Goal: Task Accomplishment & Management: Complete application form

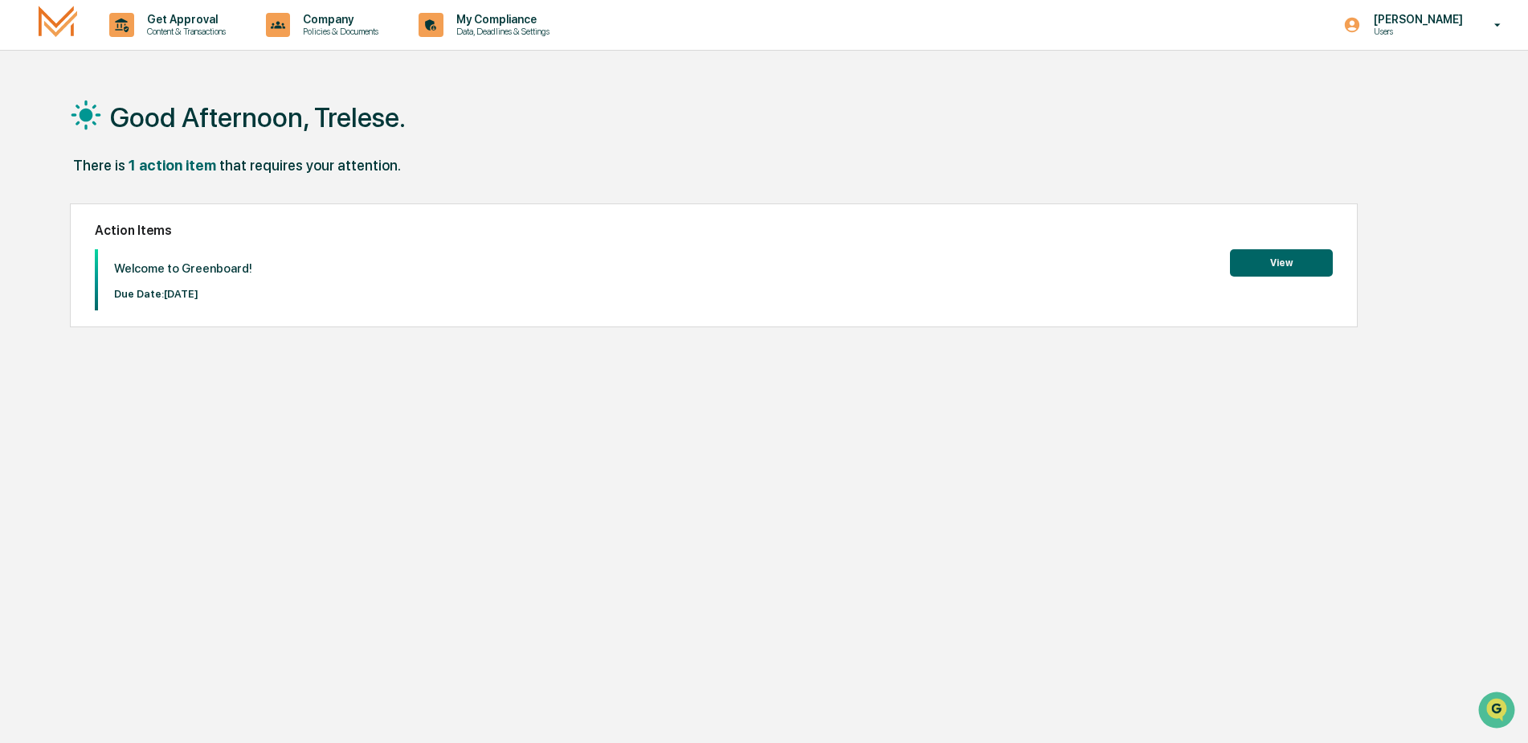
click at [1286, 264] on button "View" at bounding box center [1281, 262] width 103 height 27
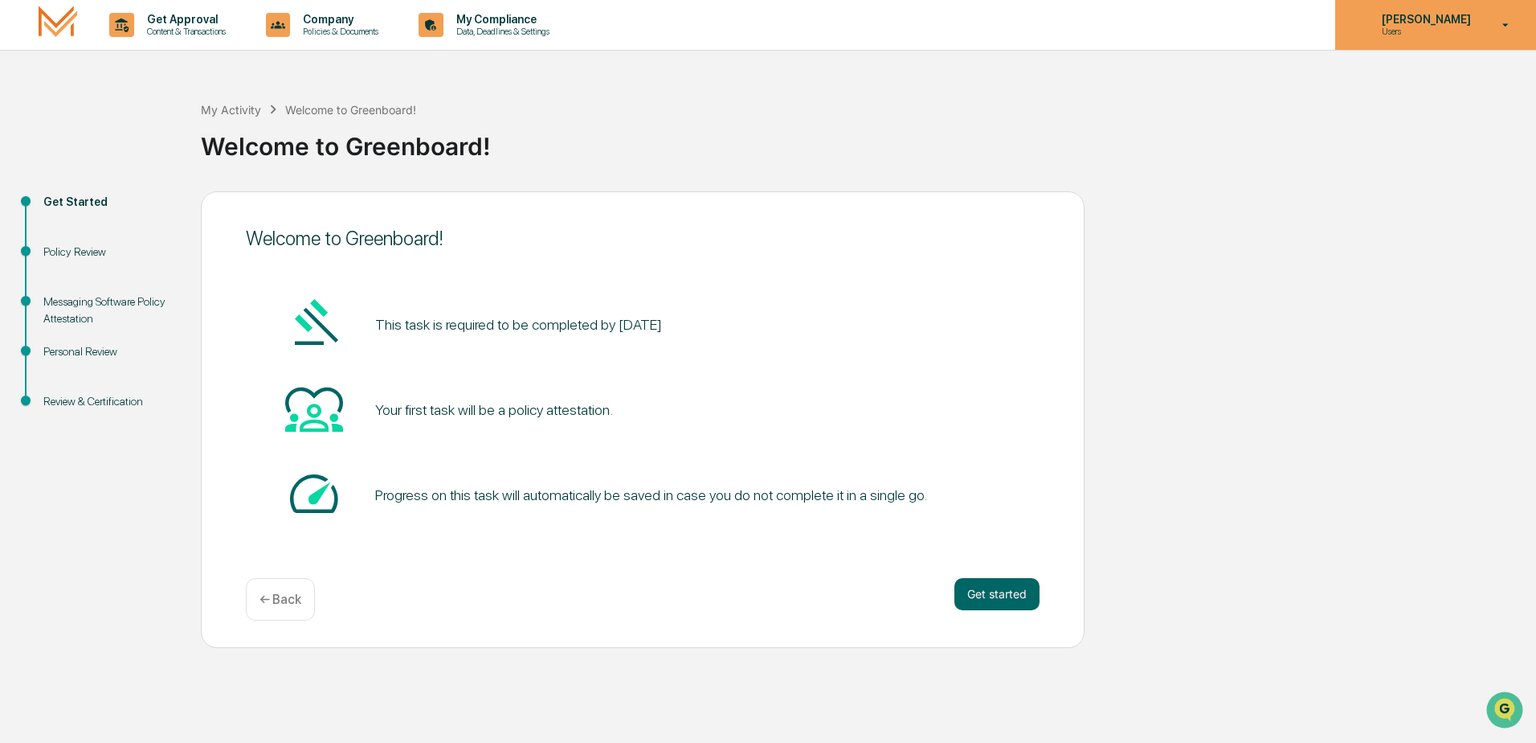
click at [1454, 19] on p "[PERSON_NAME]" at bounding box center [1424, 19] width 110 height 13
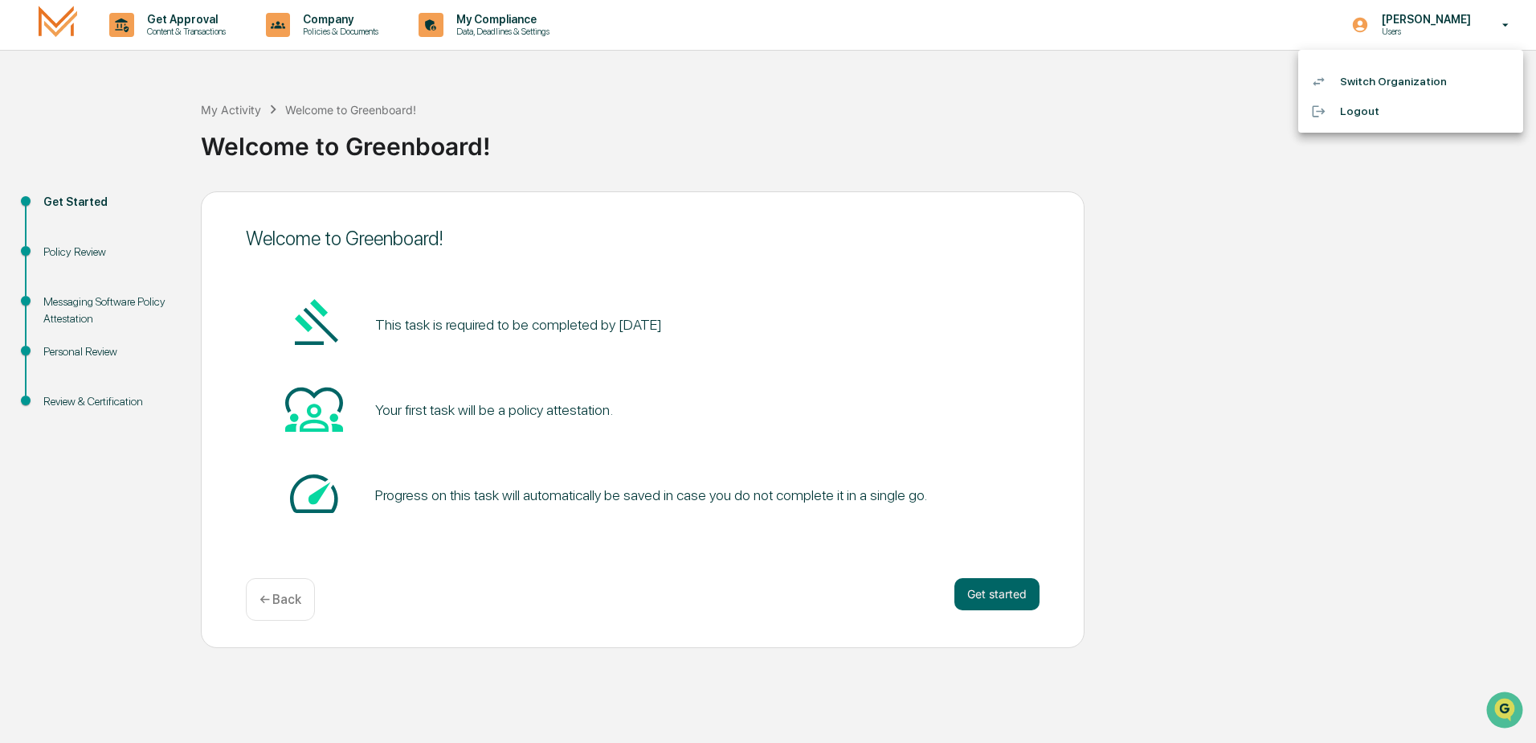
click at [1503, 21] on div at bounding box center [768, 371] width 1536 height 743
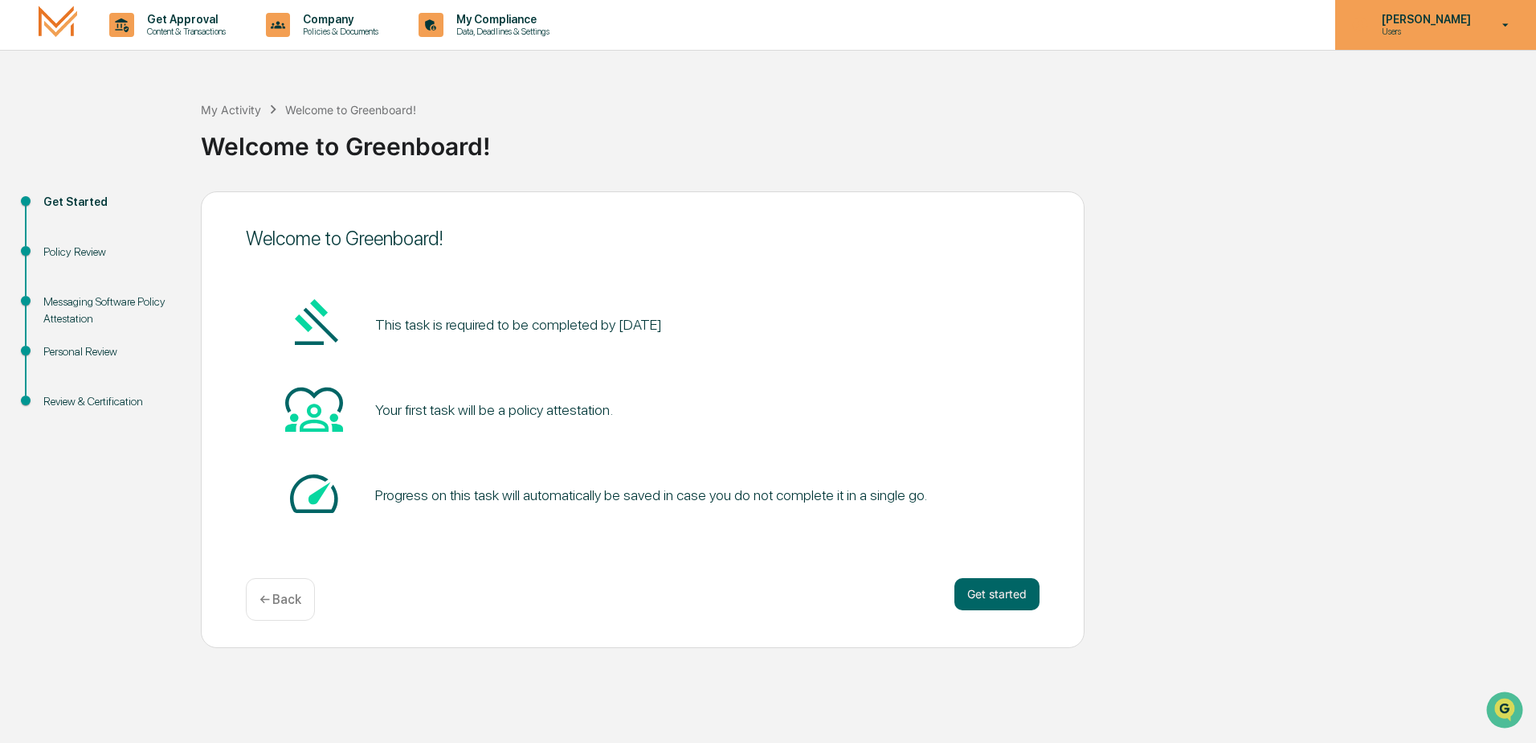
click at [1505, 24] on icon at bounding box center [1506, 24] width 6 height 3
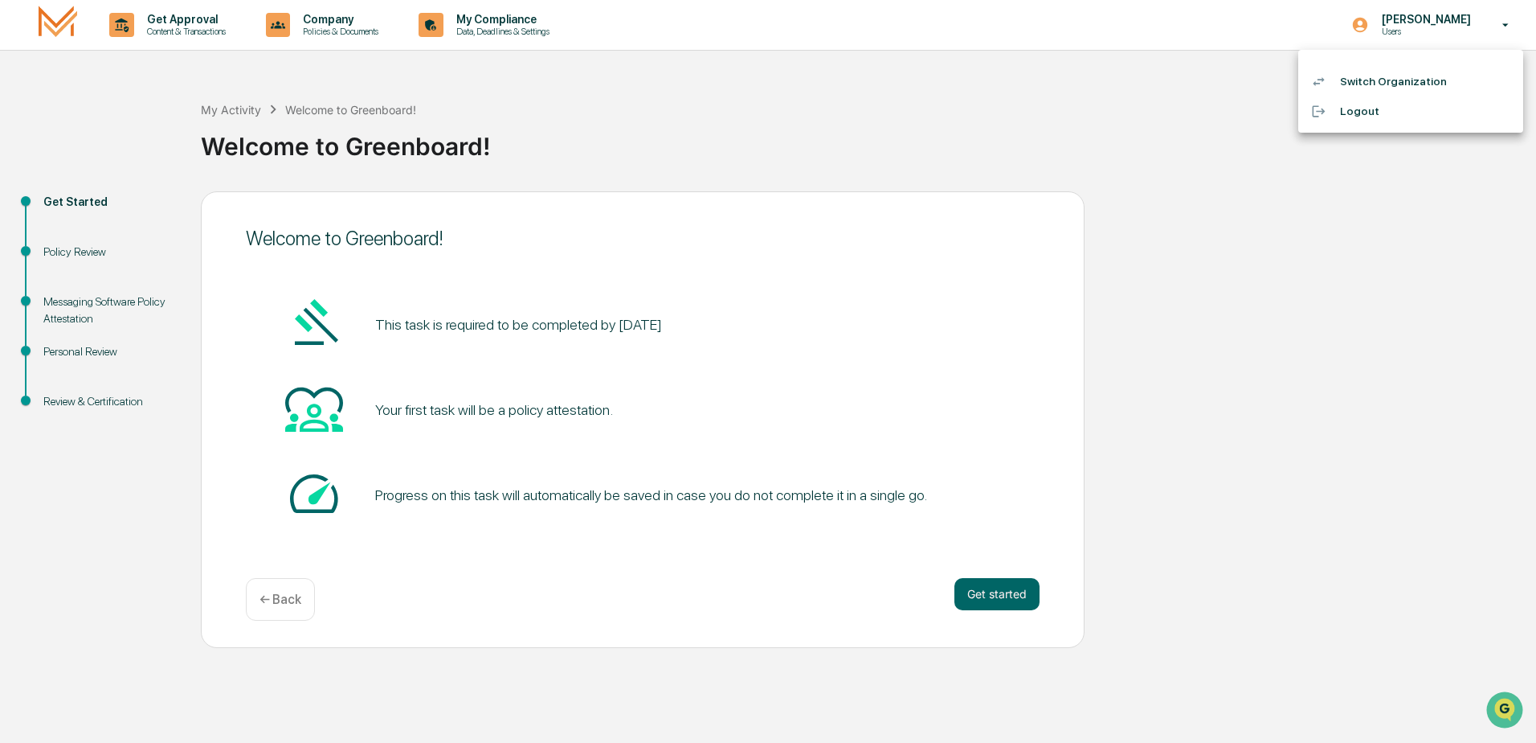
click at [1229, 268] on div at bounding box center [768, 371] width 1536 height 743
click at [1161, 433] on div "Get Started Policy Review Messaging Software Policy Attestation Personal Review…" at bounding box center [768, 419] width 1520 height 456
click at [1163, 432] on div "Get Started Policy Review Messaging Software Policy Attestation Personal Review…" at bounding box center [768, 419] width 1520 height 456
click at [999, 596] on button "Get started" at bounding box center [997, 594] width 85 height 32
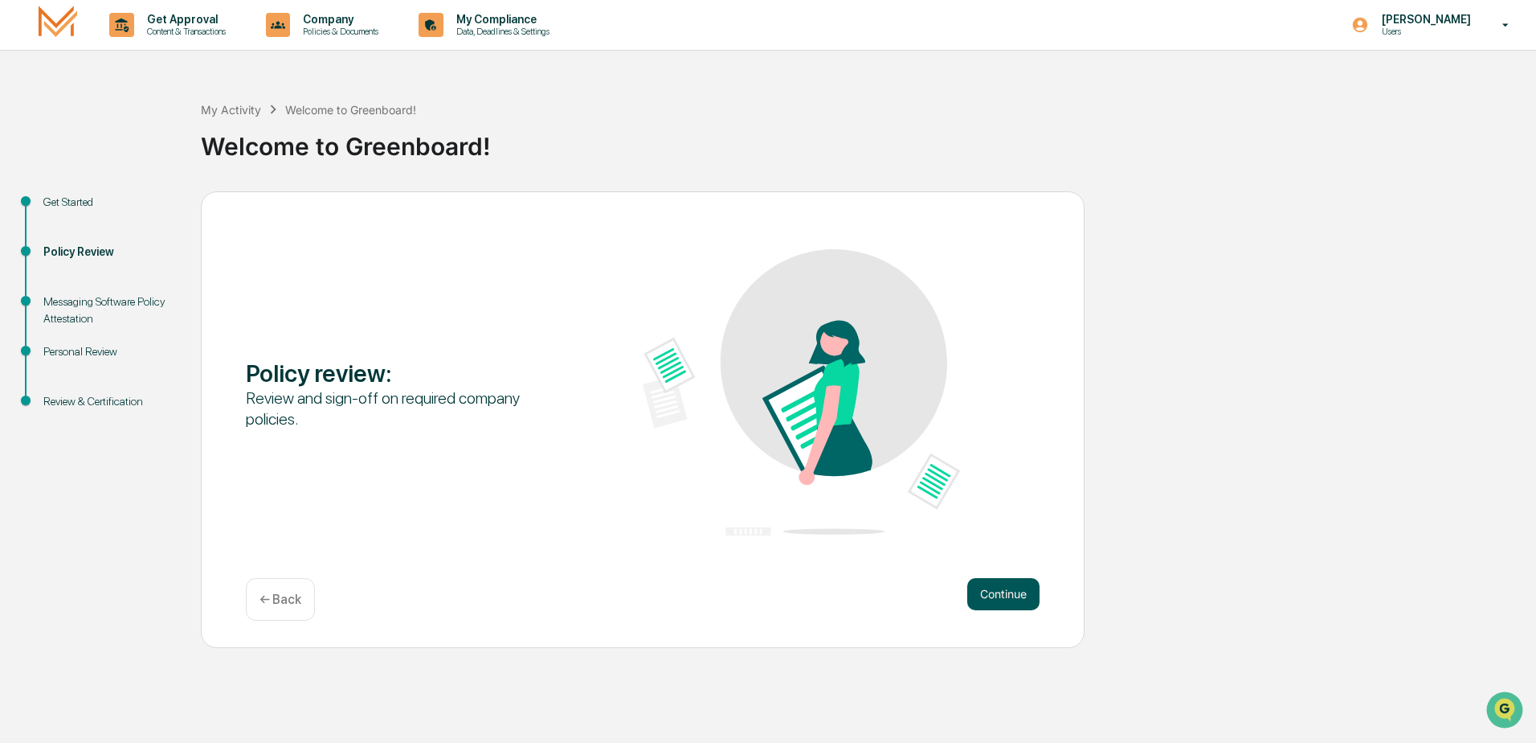
click at [1009, 595] on button "Continue" at bounding box center [1004, 594] width 72 height 32
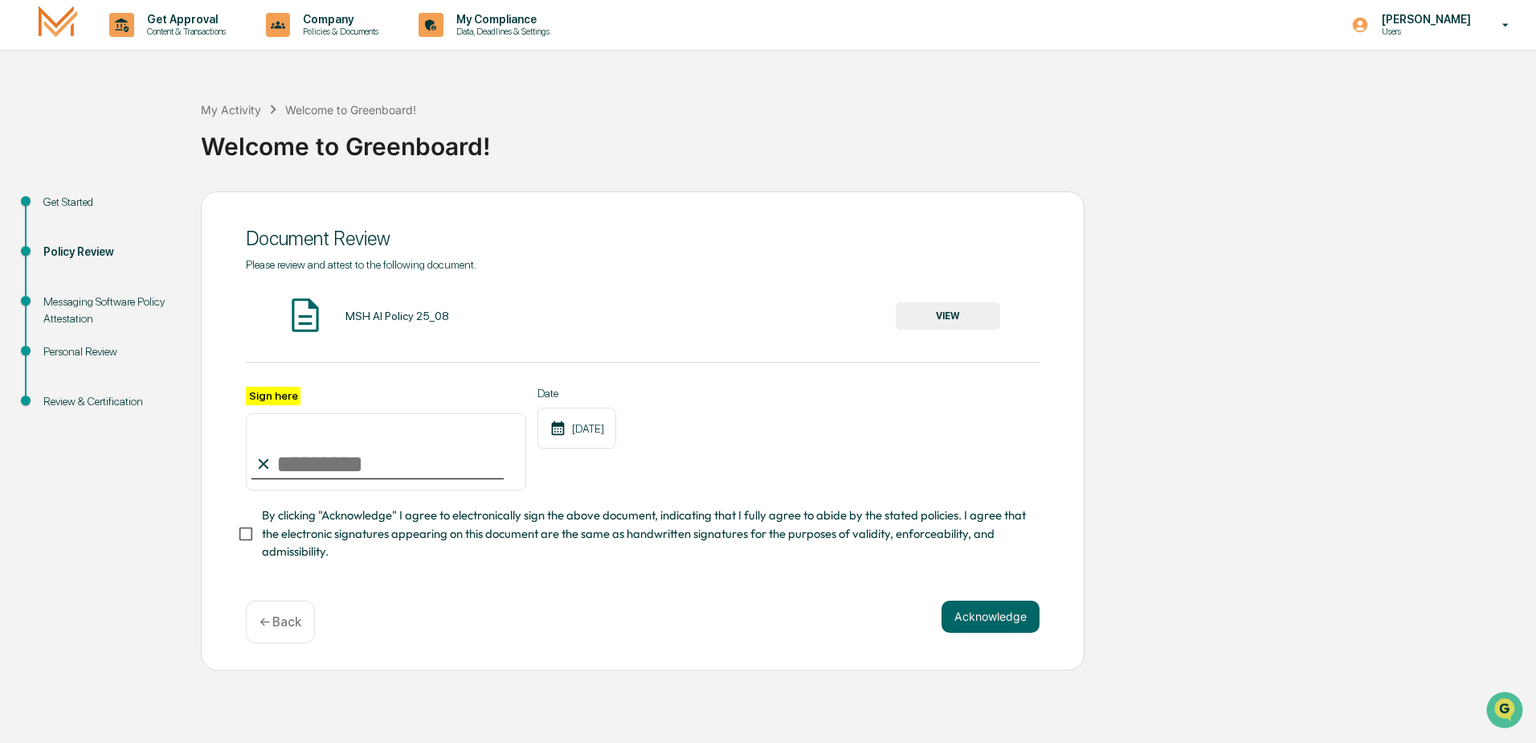
click at [945, 317] on button "VIEW" at bounding box center [948, 315] width 104 height 27
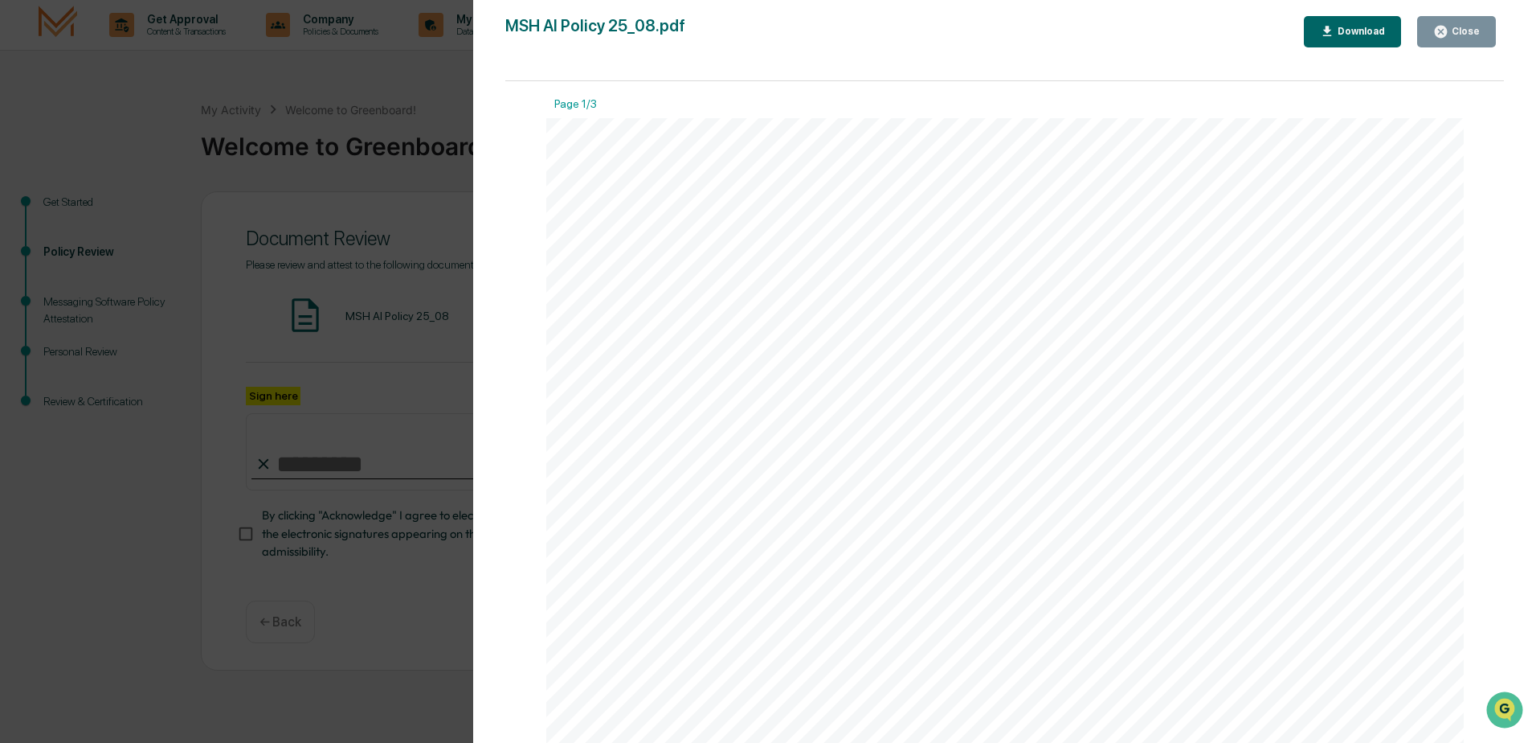
click at [1352, 23] on button "Download" at bounding box center [1353, 31] width 98 height 31
click at [1408, 219] on div "AI Policy Generative Artificial Intelligence M.S. Howells & Co., Member FINRA/S…" at bounding box center [1005, 712] width 918 height 1188
click at [1465, 31] on div "Close" at bounding box center [1464, 31] width 31 height 11
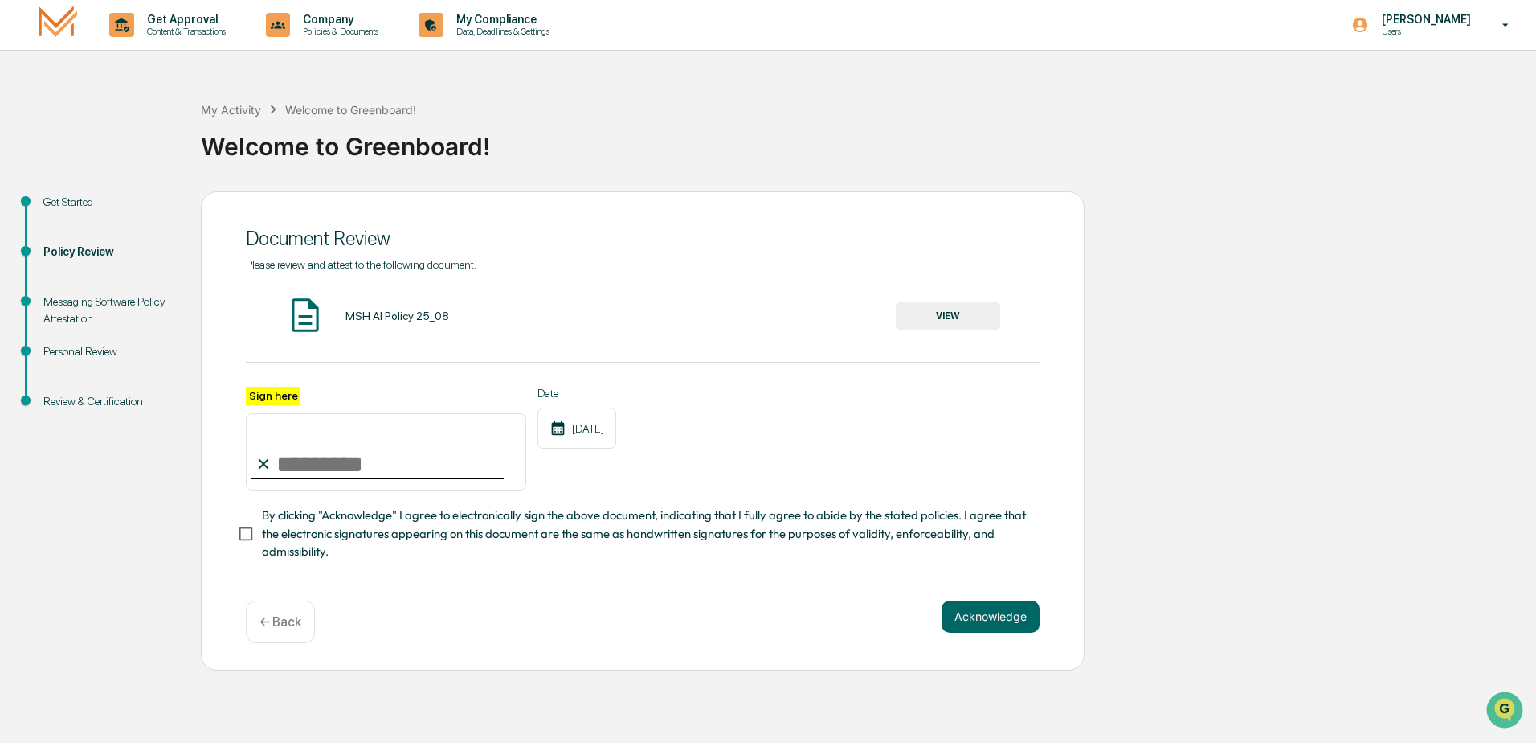
click at [328, 464] on input "Sign here" at bounding box center [386, 451] width 280 height 77
type input "**********"
click at [1009, 620] on button "Acknowledge" at bounding box center [991, 616] width 98 height 32
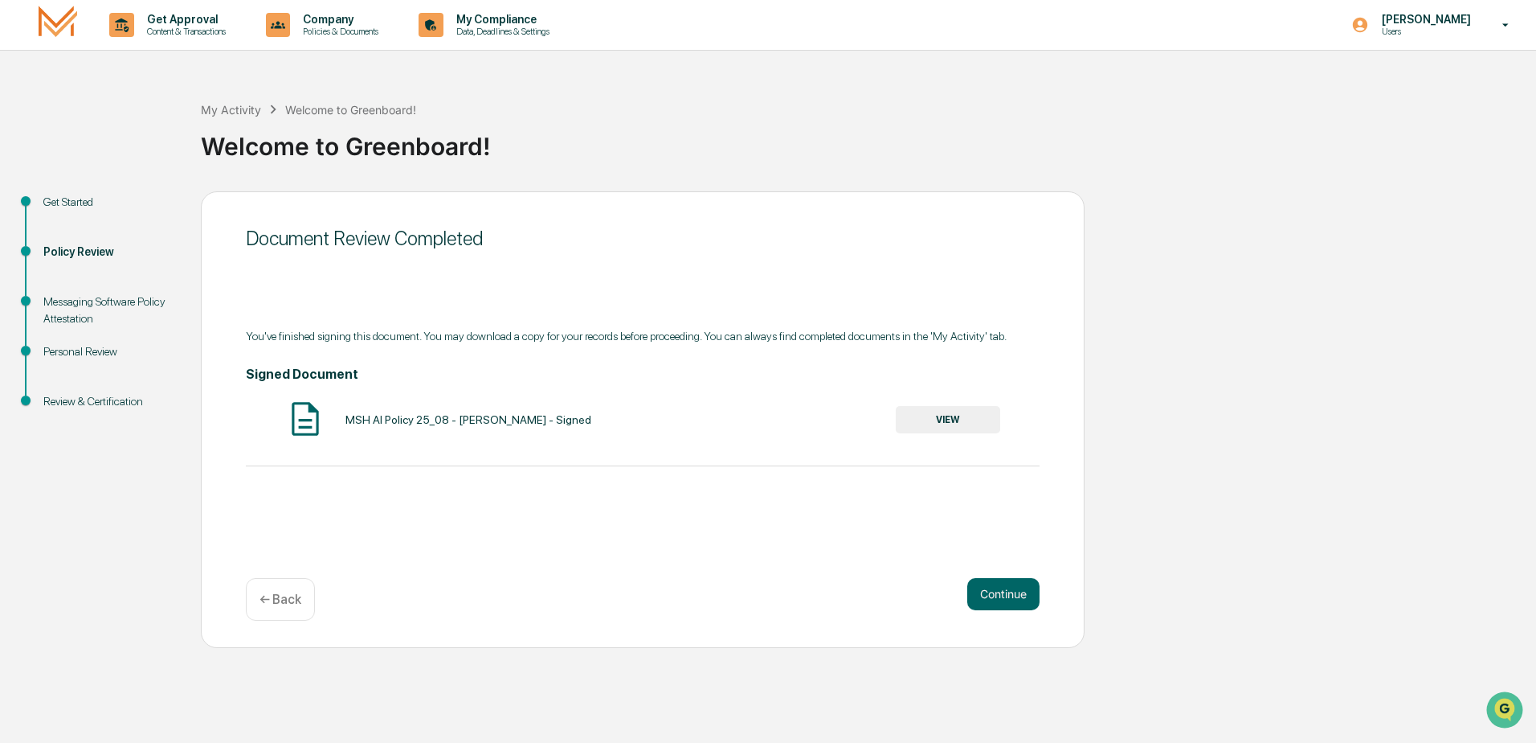
click at [935, 414] on button "VIEW" at bounding box center [948, 419] width 104 height 27
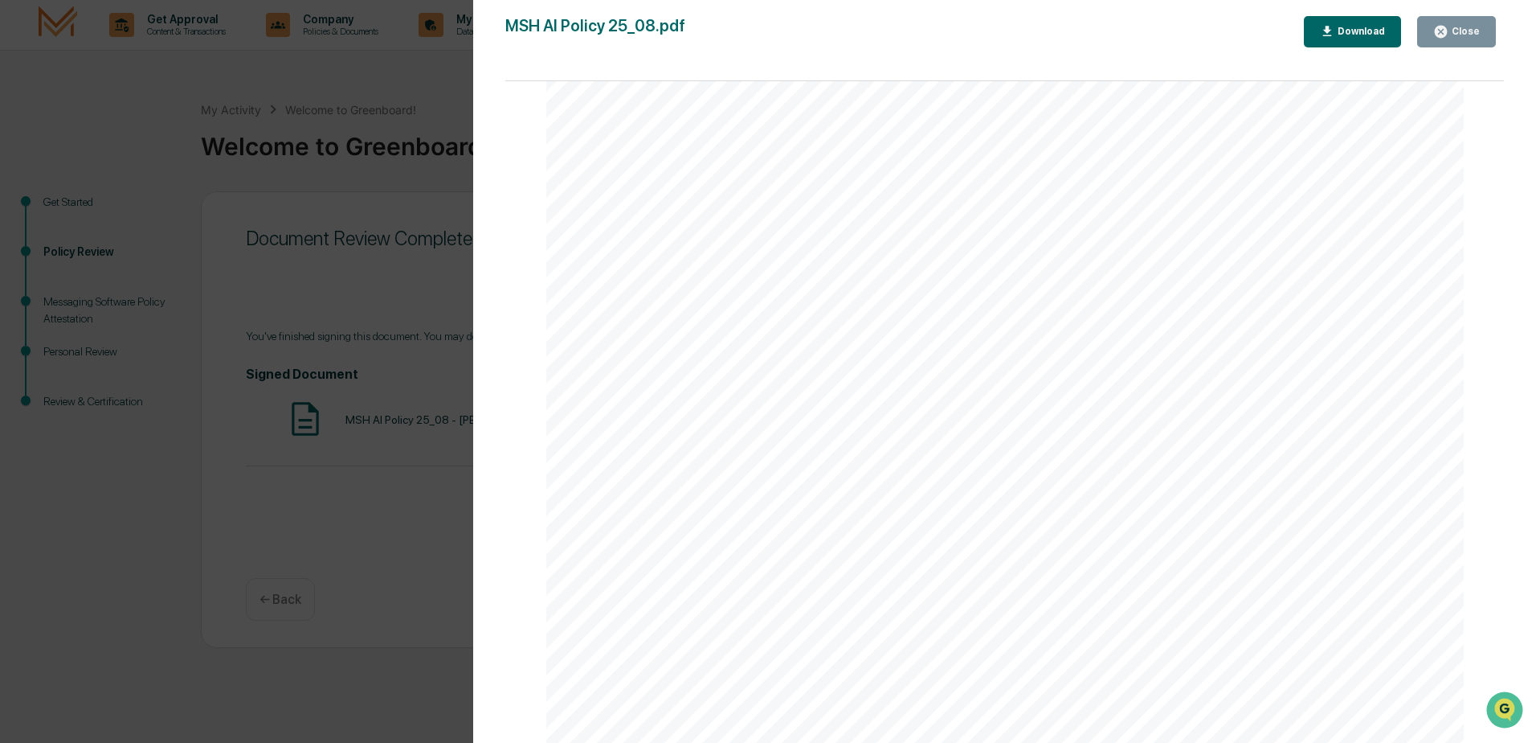
scroll to position [4066, 0]
click at [1352, 23] on button "Download" at bounding box center [1353, 31] width 98 height 31
click at [1472, 35] on div "Close" at bounding box center [1464, 31] width 31 height 11
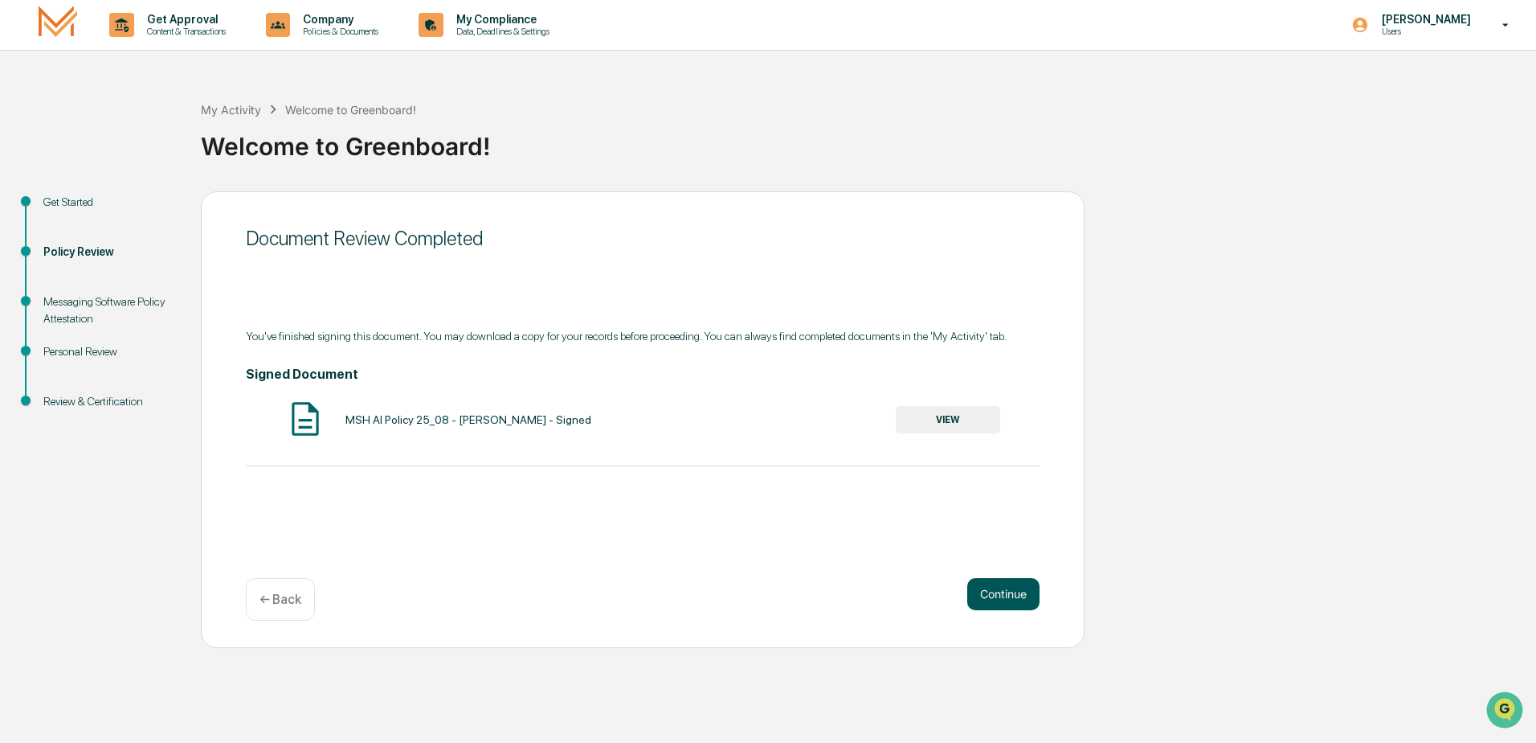
click at [1007, 601] on button "Continue" at bounding box center [1004, 594] width 72 height 32
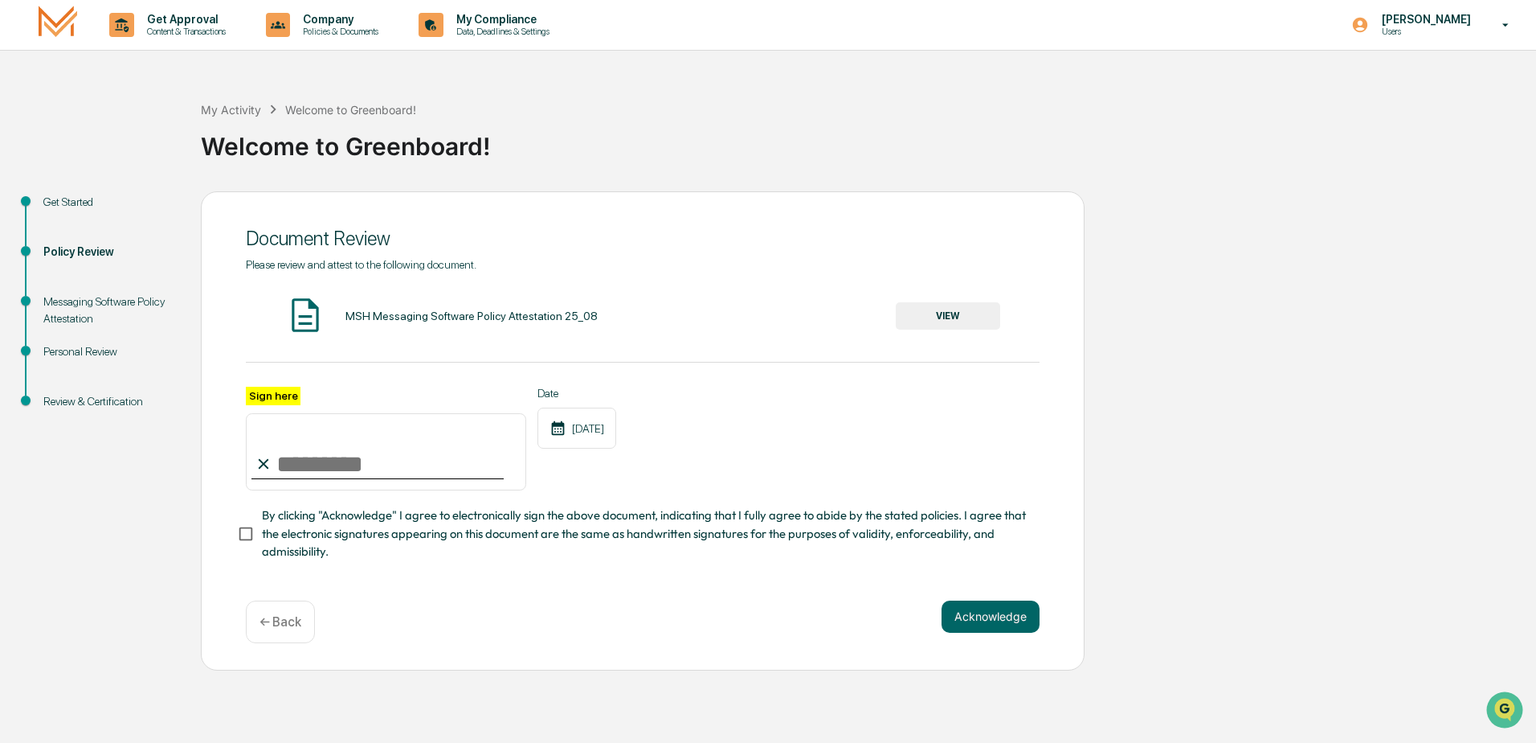
click at [411, 309] on div "MSH Messaging Software Policy Attestation 25_08" at bounding box center [472, 315] width 252 height 13
click at [952, 325] on button "VIEW" at bounding box center [948, 315] width 104 height 27
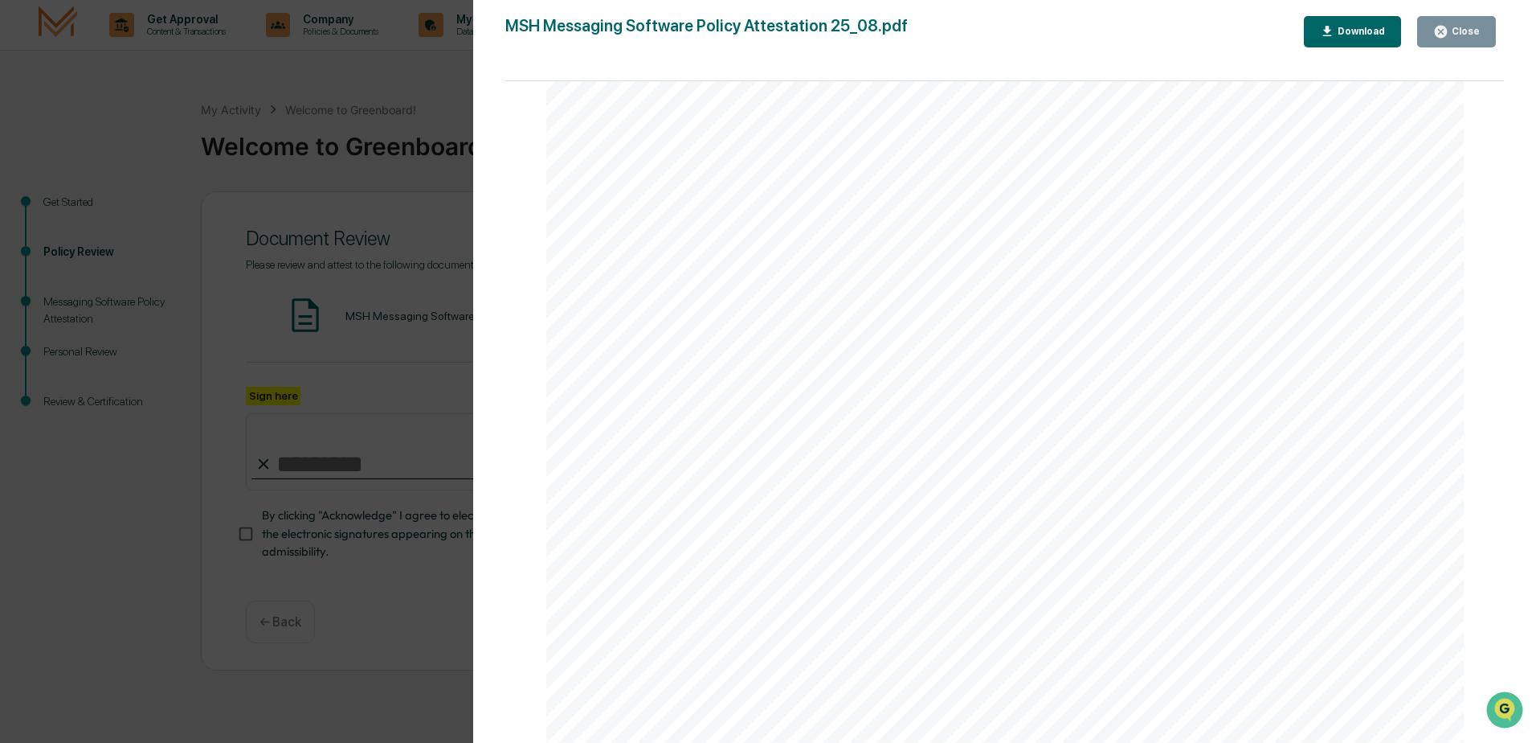
scroll to position [2980, 0]
click at [1454, 43] on button "Close" at bounding box center [1457, 31] width 79 height 31
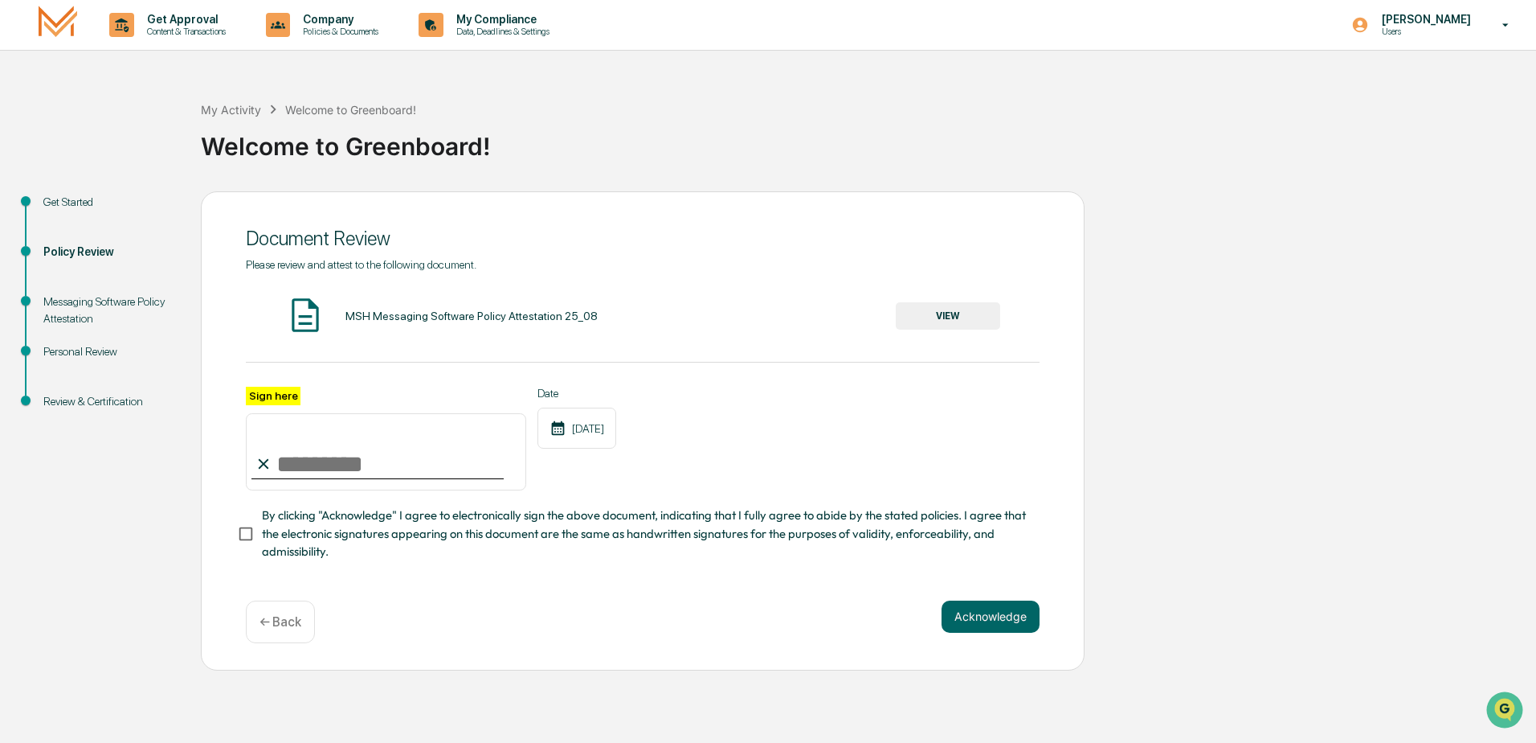
click at [346, 469] on input "Sign here" at bounding box center [386, 451] width 280 height 77
type input "**********"
click at [1020, 622] on button "Acknowledge" at bounding box center [991, 616] width 98 height 32
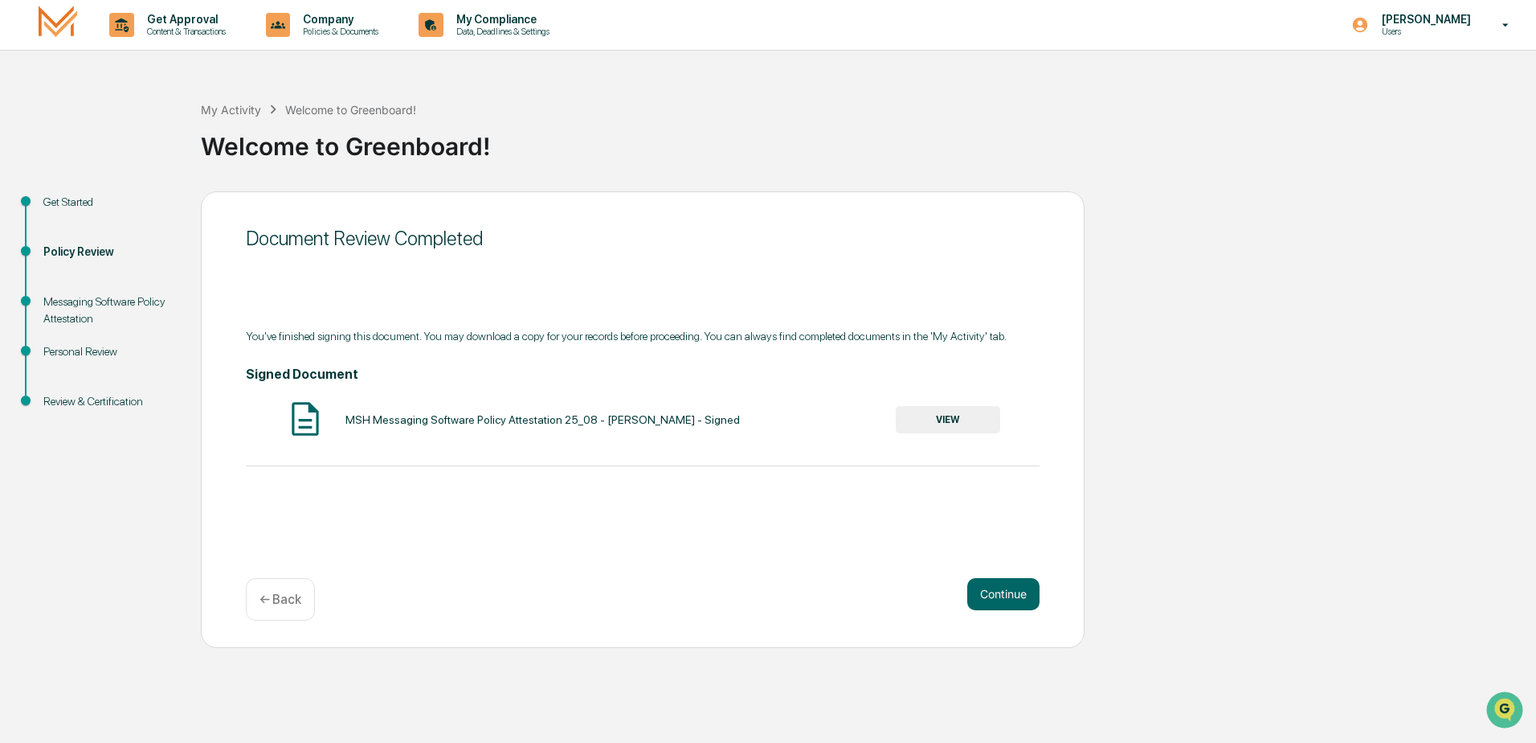
click at [971, 412] on button "VIEW" at bounding box center [948, 419] width 104 height 27
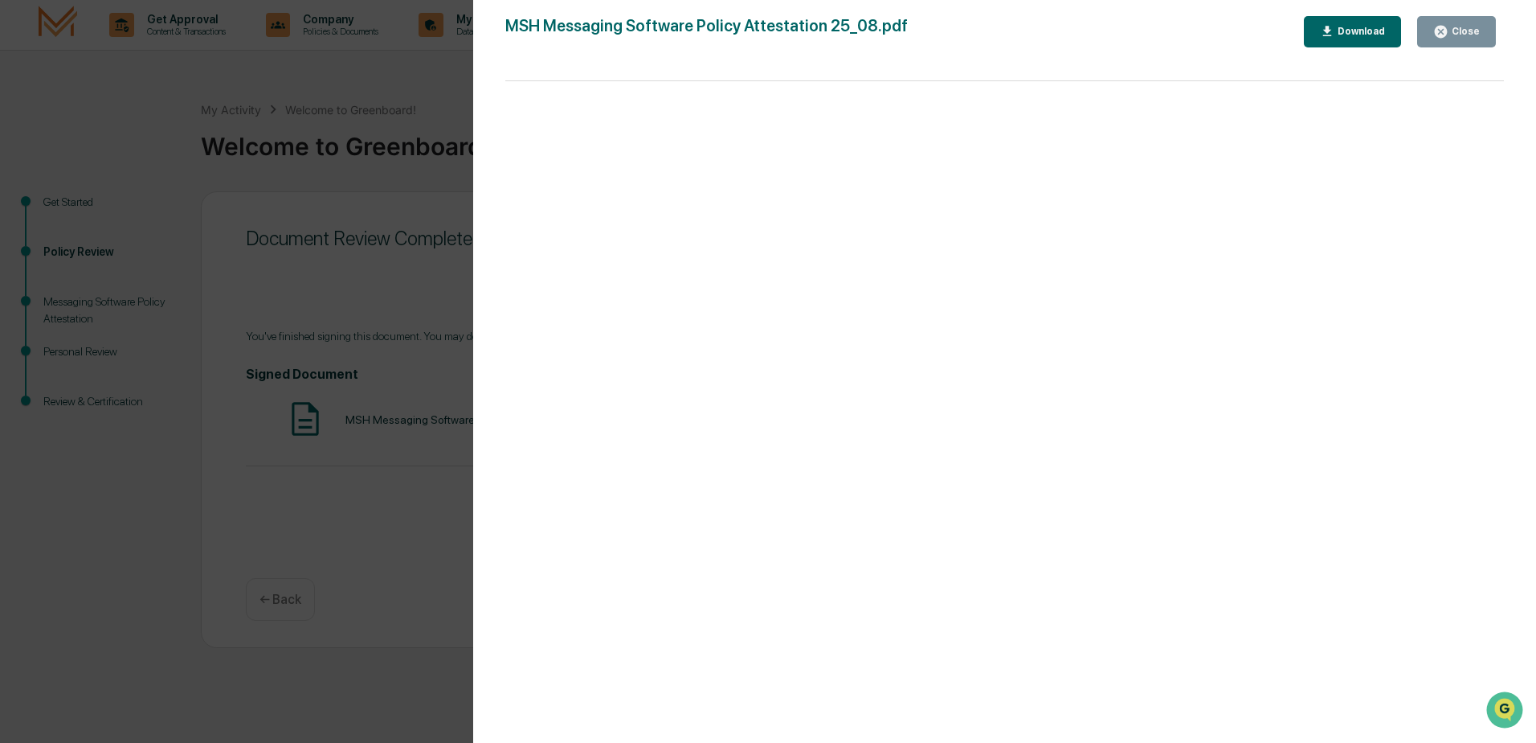
click at [1344, 31] on div "Download" at bounding box center [1360, 31] width 51 height 11
click at [1465, 31] on div "Close" at bounding box center [1464, 31] width 31 height 11
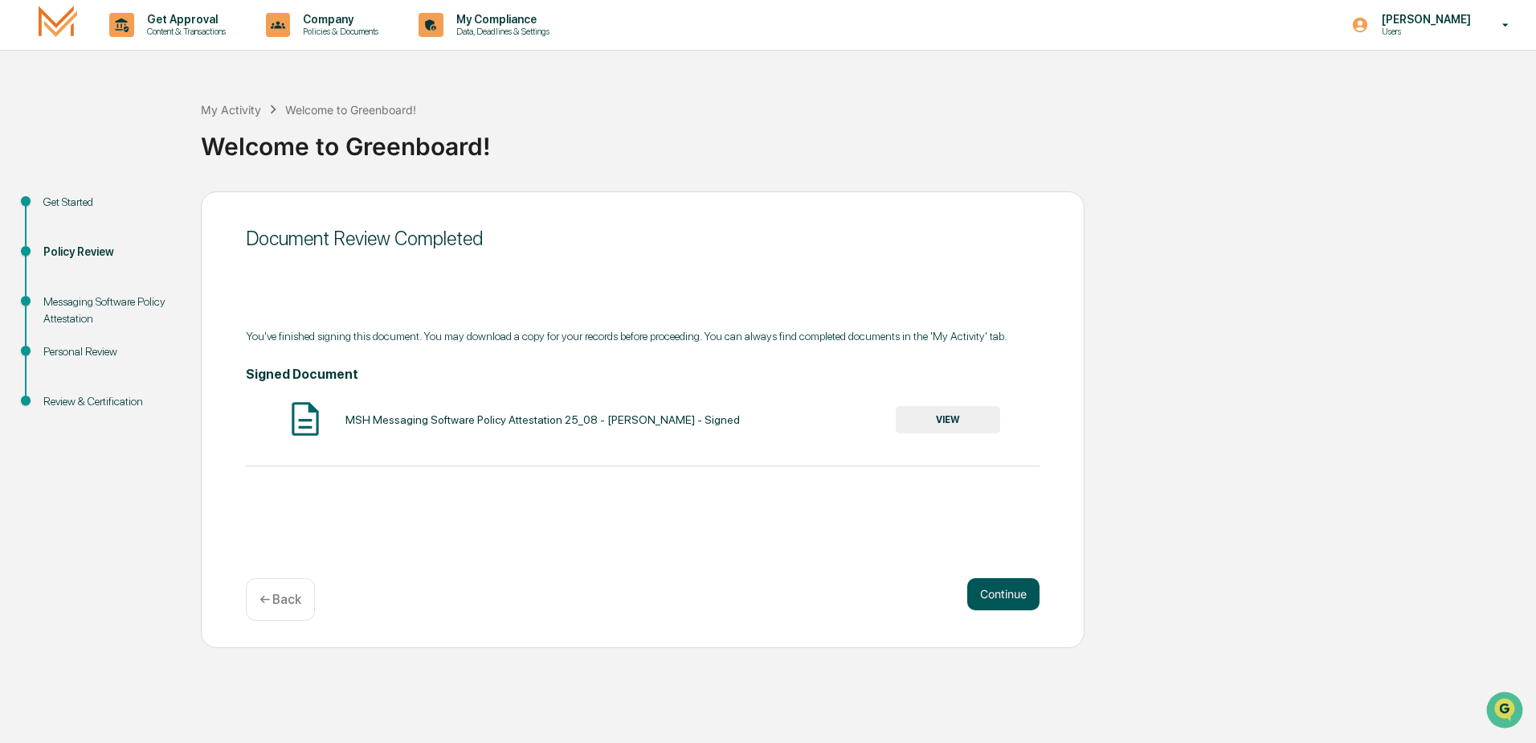
click at [1002, 593] on button "Continue" at bounding box center [1004, 594] width 72 height 32
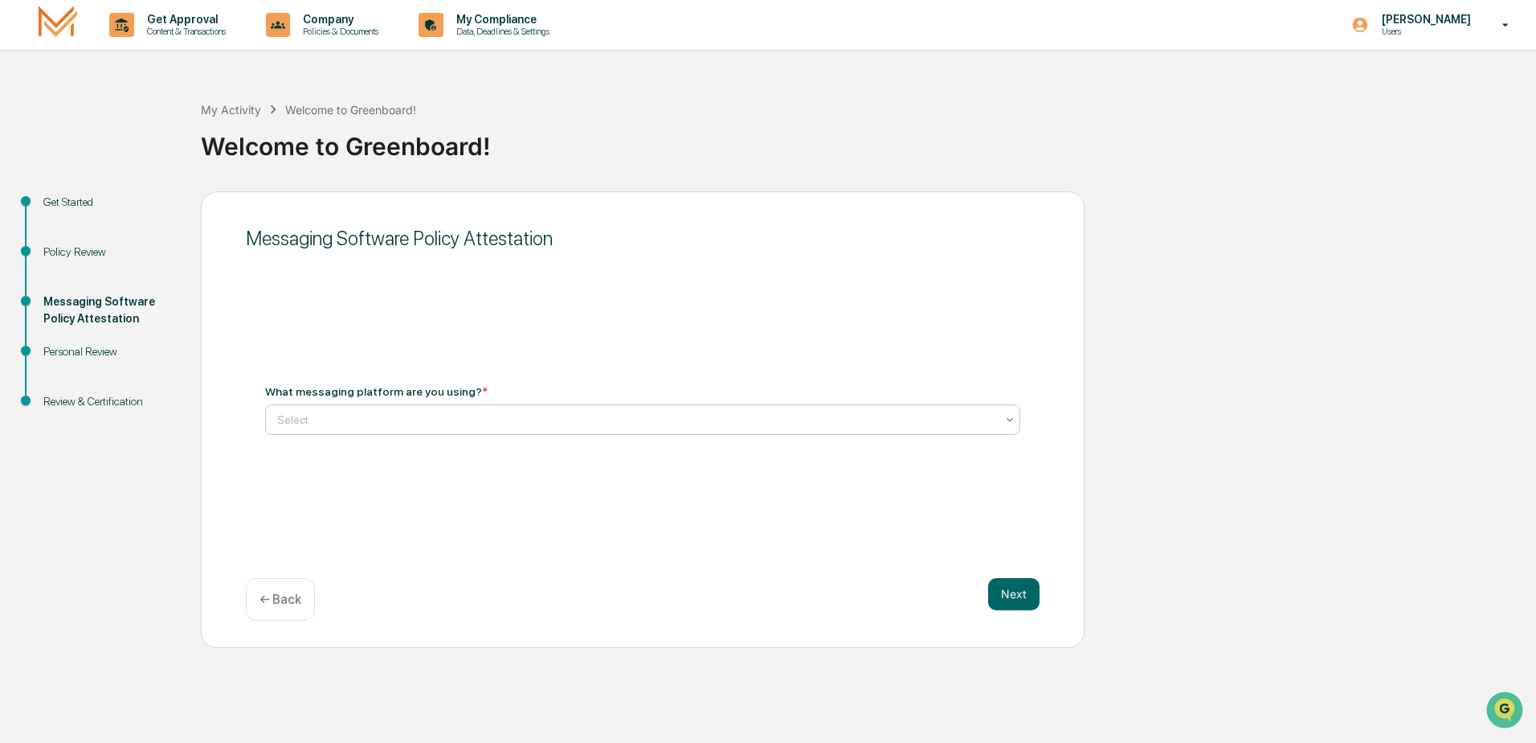
click at [321, 419] on div at bounding box center [636, 419] width 718 height 16
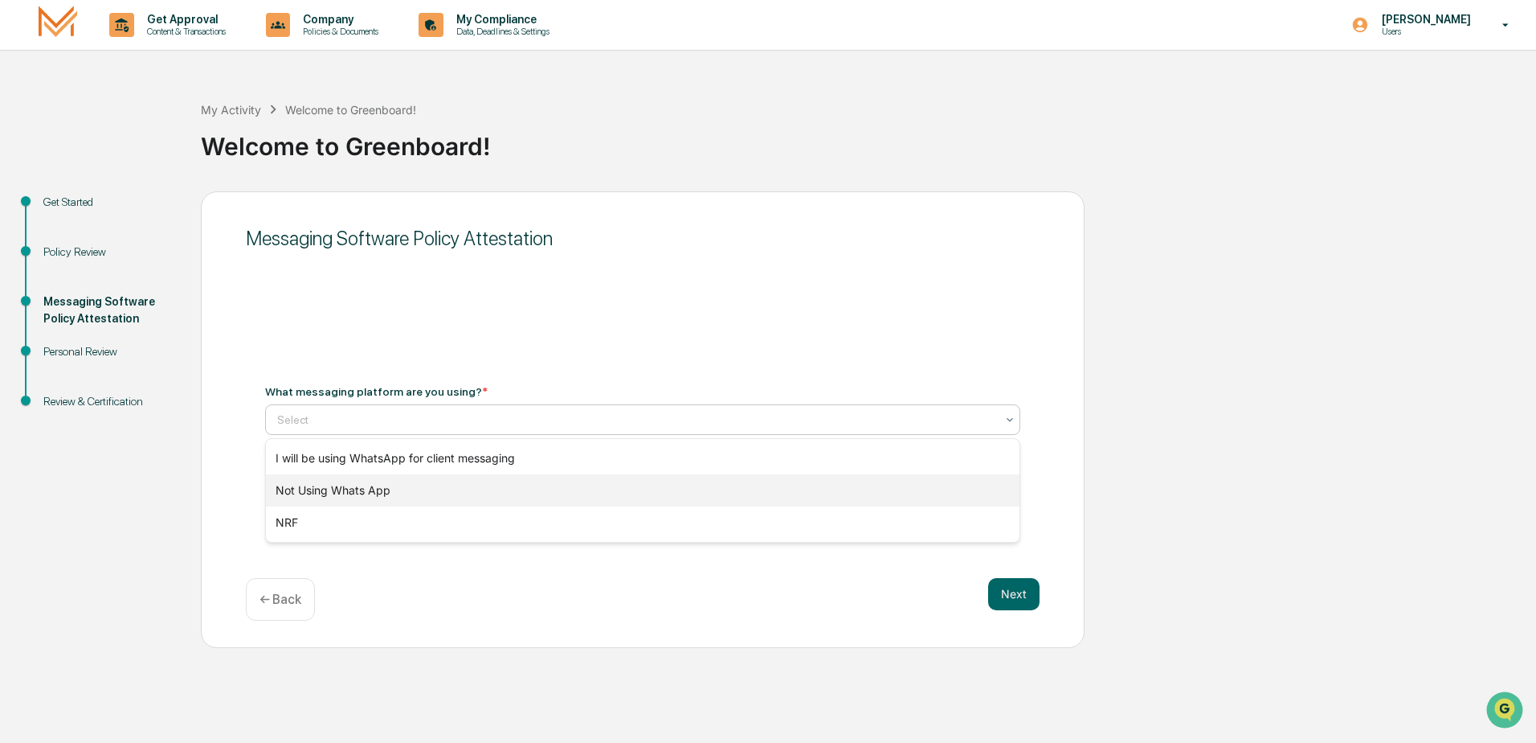
click at [322, 495] on div "Not Using Whats App" at bounding box center [643, 490] width 754 height 32
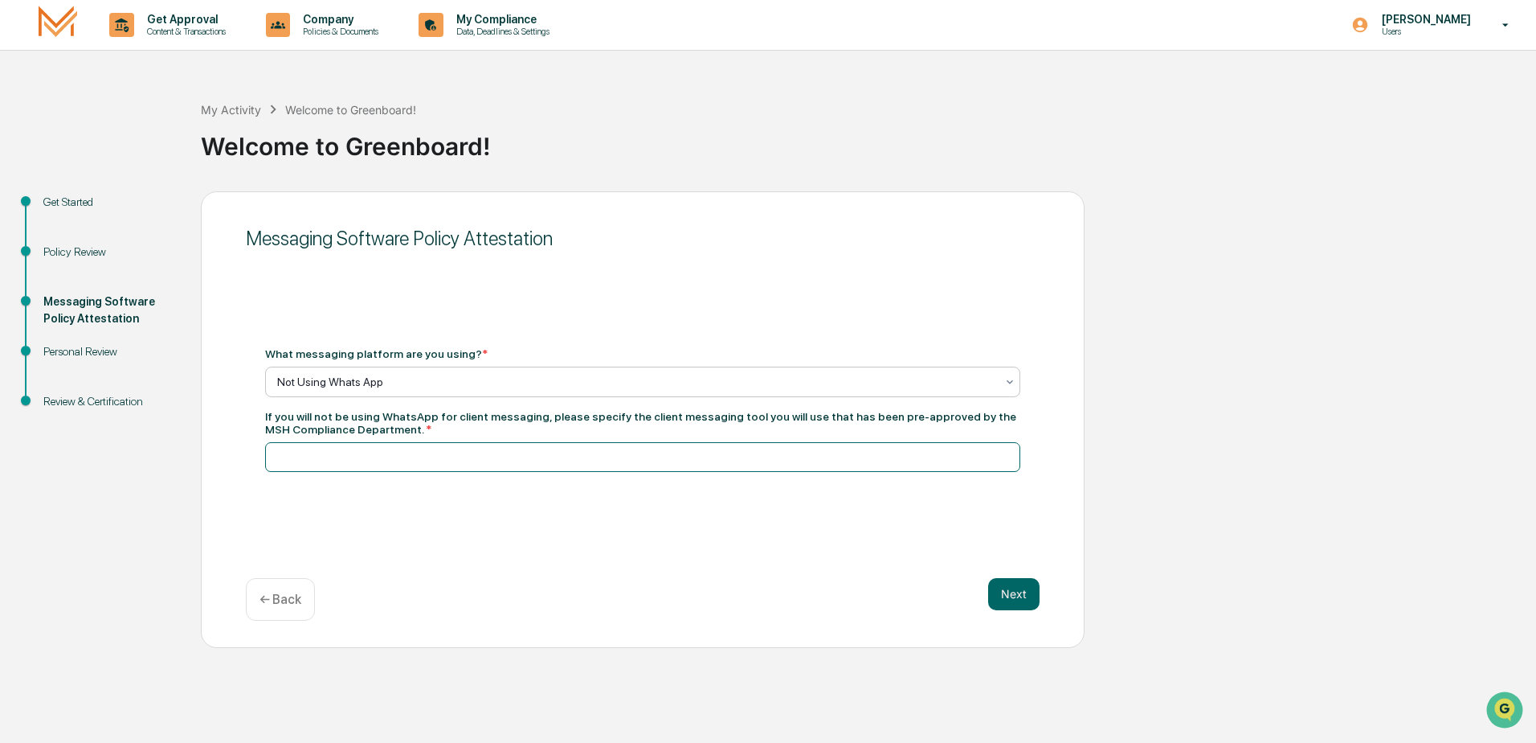
click at [754, 464] on input at bounding box center [642, 457] width 755 height 30
type input "*********"
click at [1277, 407] on div "Get Started Policy Review Messaging Software Policy Attestation Personal Review…" at bounding box center [768, 419] width 1520 height 456
click at [1028, 594] on button "Next" at bounding box center [1013, 594] width 51 height 32
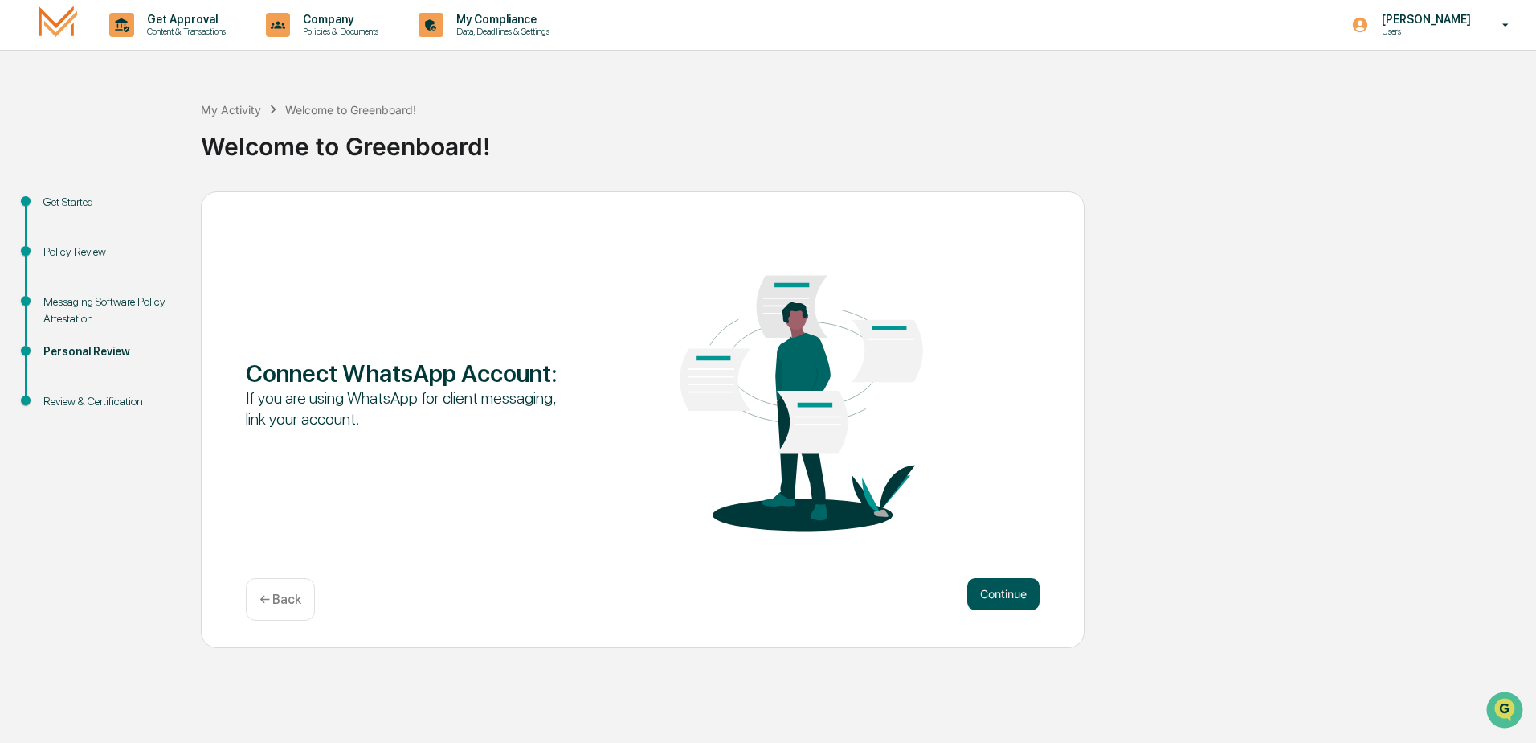
click at [1014, 594] on button "Continue" at bounding box center [1004, 594] width 72 height 32
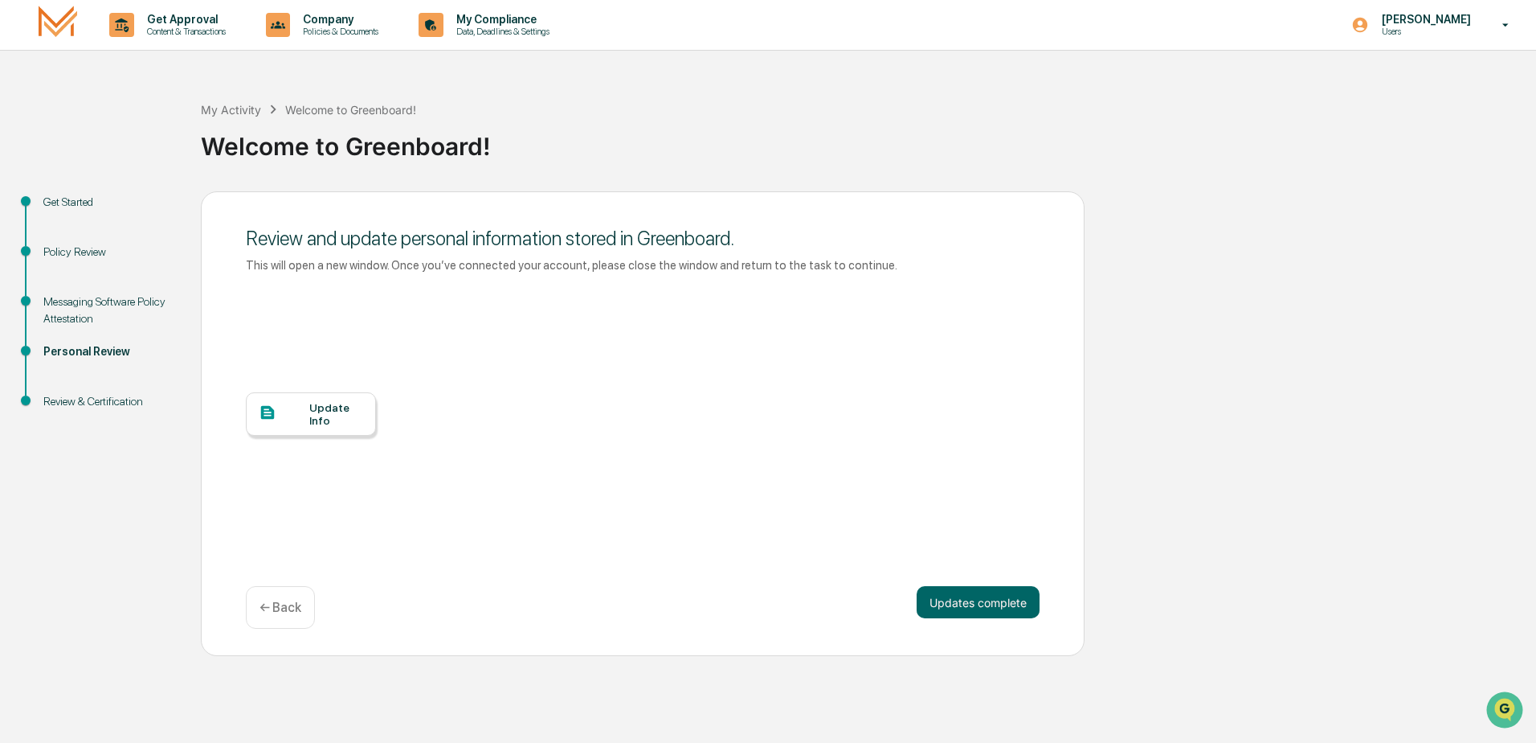
click at [314, 407] on div "Update Info" at bounding box center [336, 414] width 54 height 26
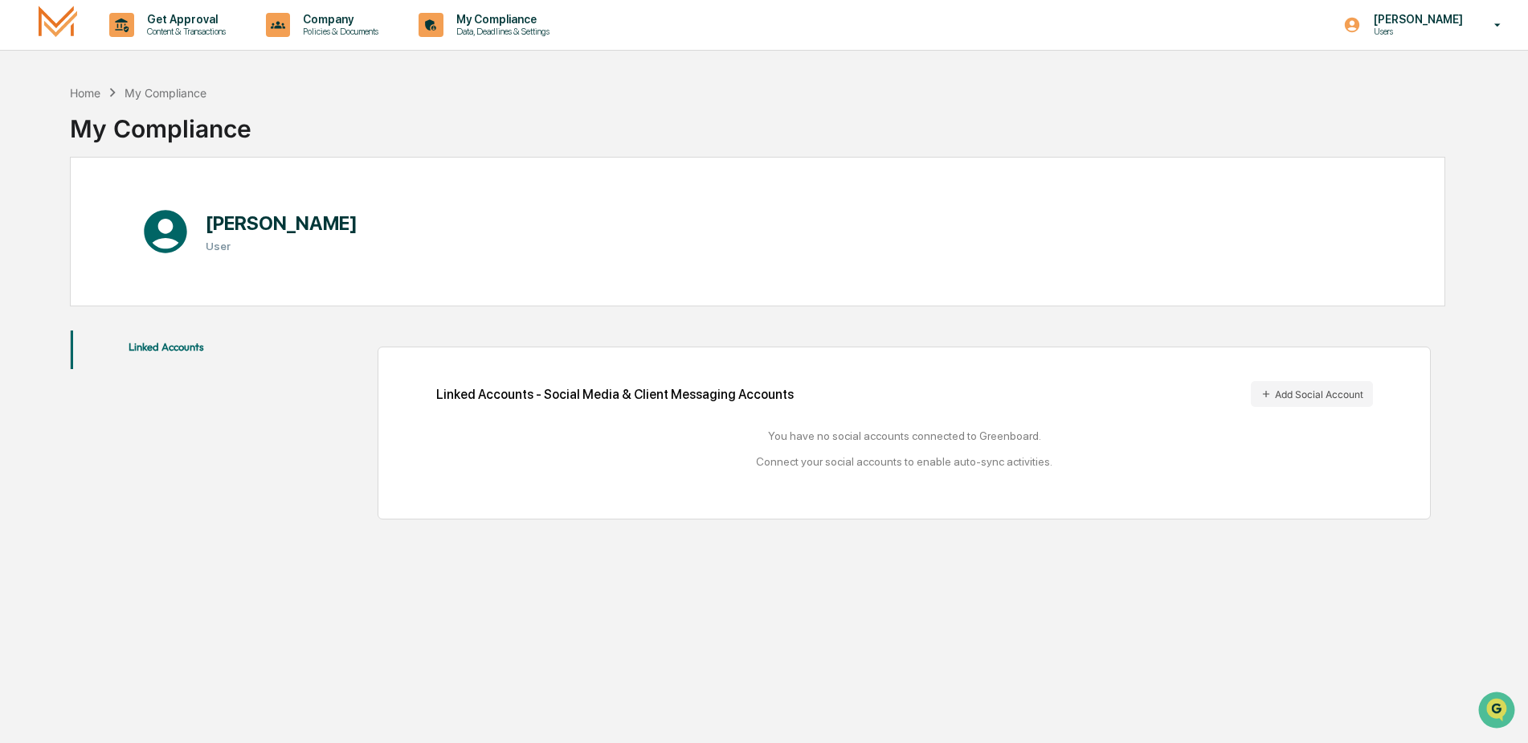
click at [166, 351] on button "Linked Accounts" at bounding box center [167, 349] width 192 height 39
click at [90, 96] on div "Home" at bounding box center [85, 93] width 31 height 14
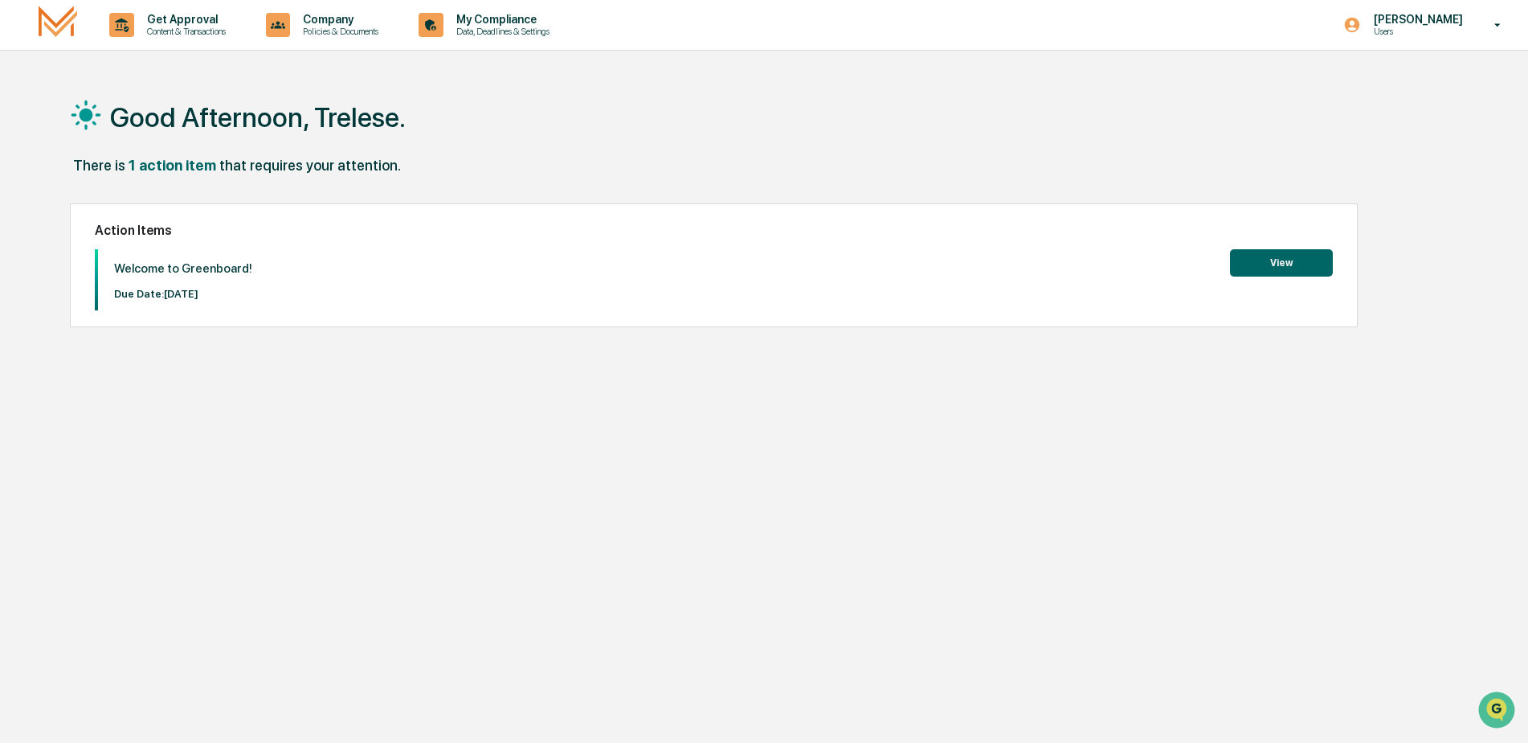
click at [1311, 250] on button "View" at bounding box center [1281, 262] width 103 height 27
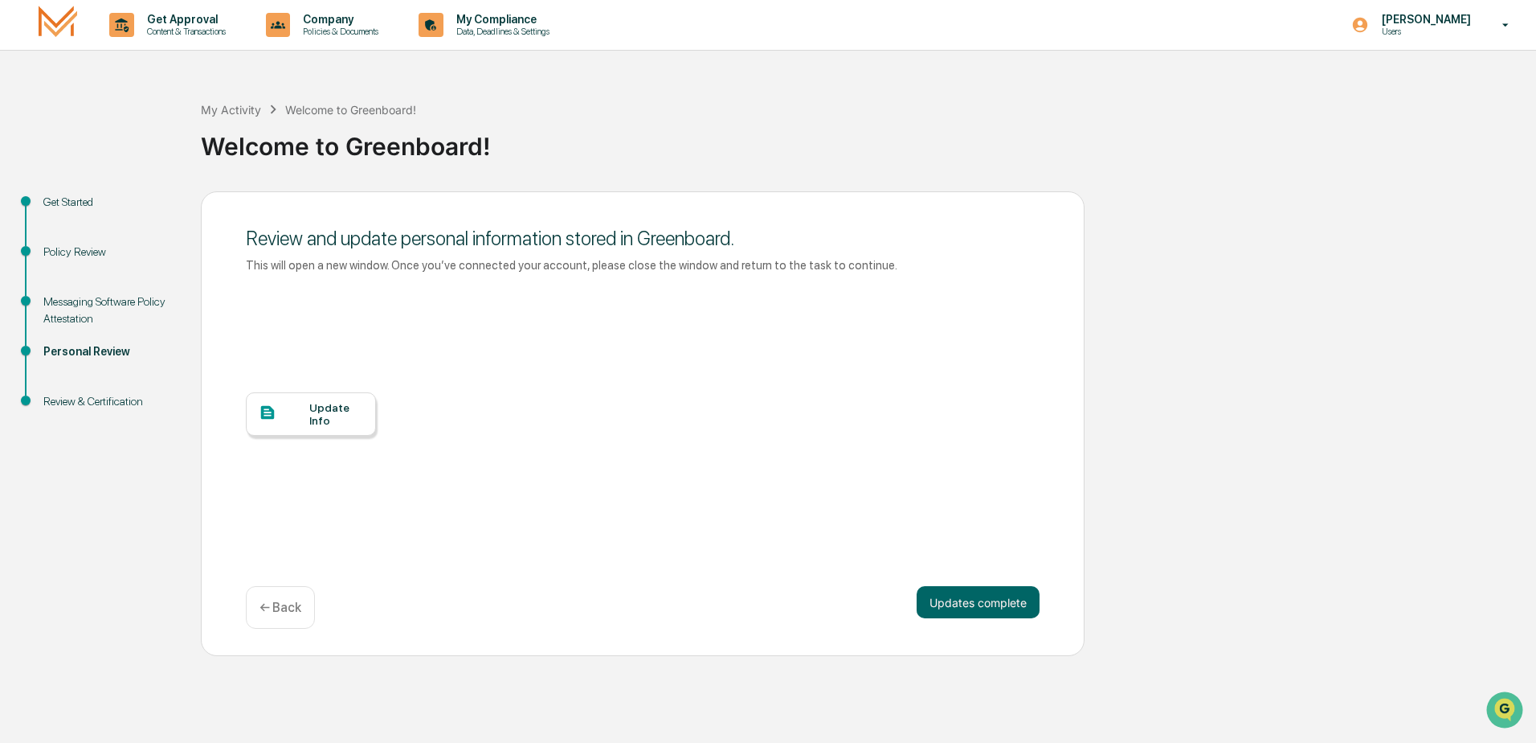
click at [317, 416] on div "Update Info" at bounding box center [336, 414] width 54 height 26
click at [968, 605] on button "Updates complete" at bounding box center [978, 602] width 123 height 32
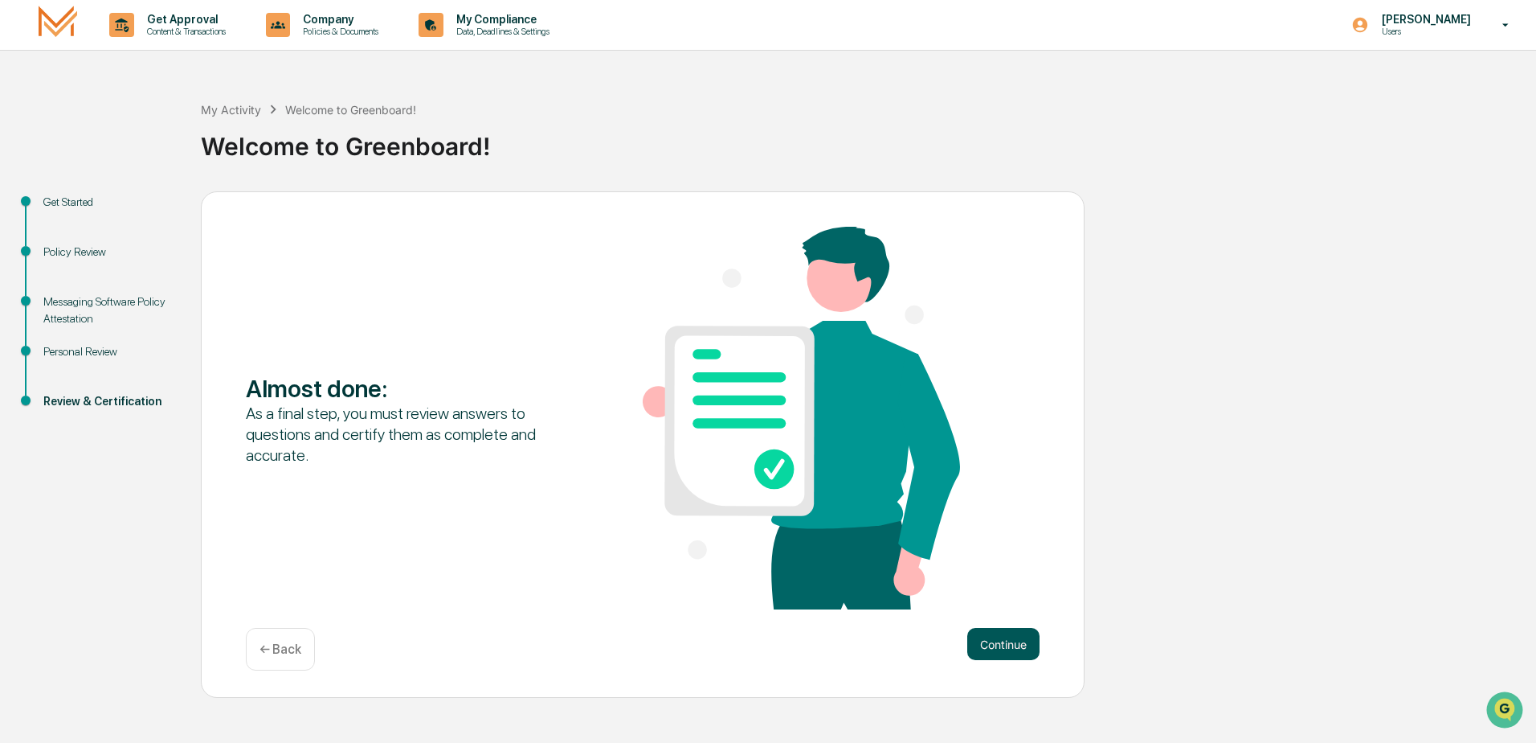
click at [1007, 646] on button "Continue" at bounding box center [1004, 644] width 72 height 32
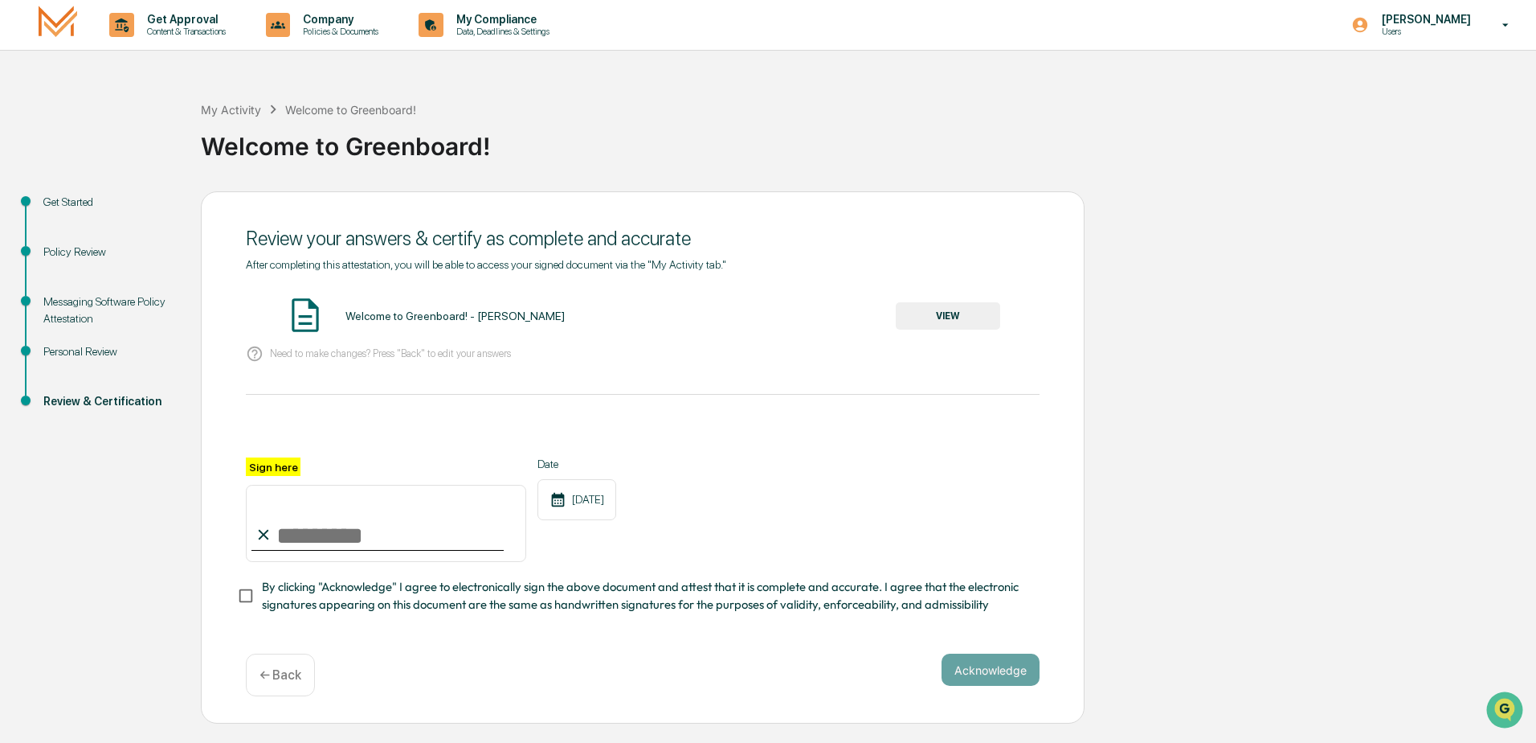
click at [937, 319] on button "VIEW" at bounding box center [948, 315] width 104 height 27
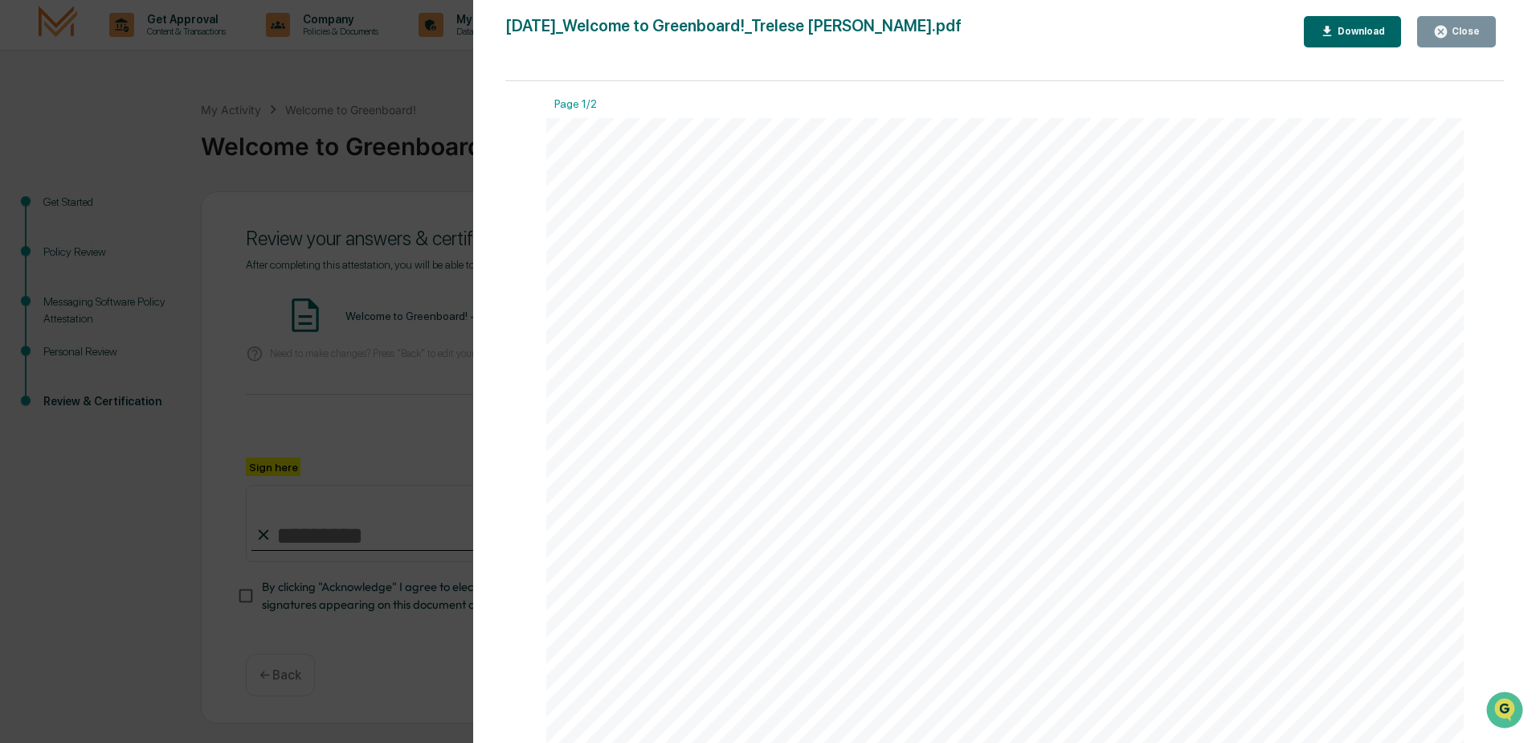
click at [1336, 39] on icon "button" at bounding box center [1327, 31] width 15 height 15
click at [1454, 35] on div "Close" at bounding box center [1464, 31] width 31 height 11
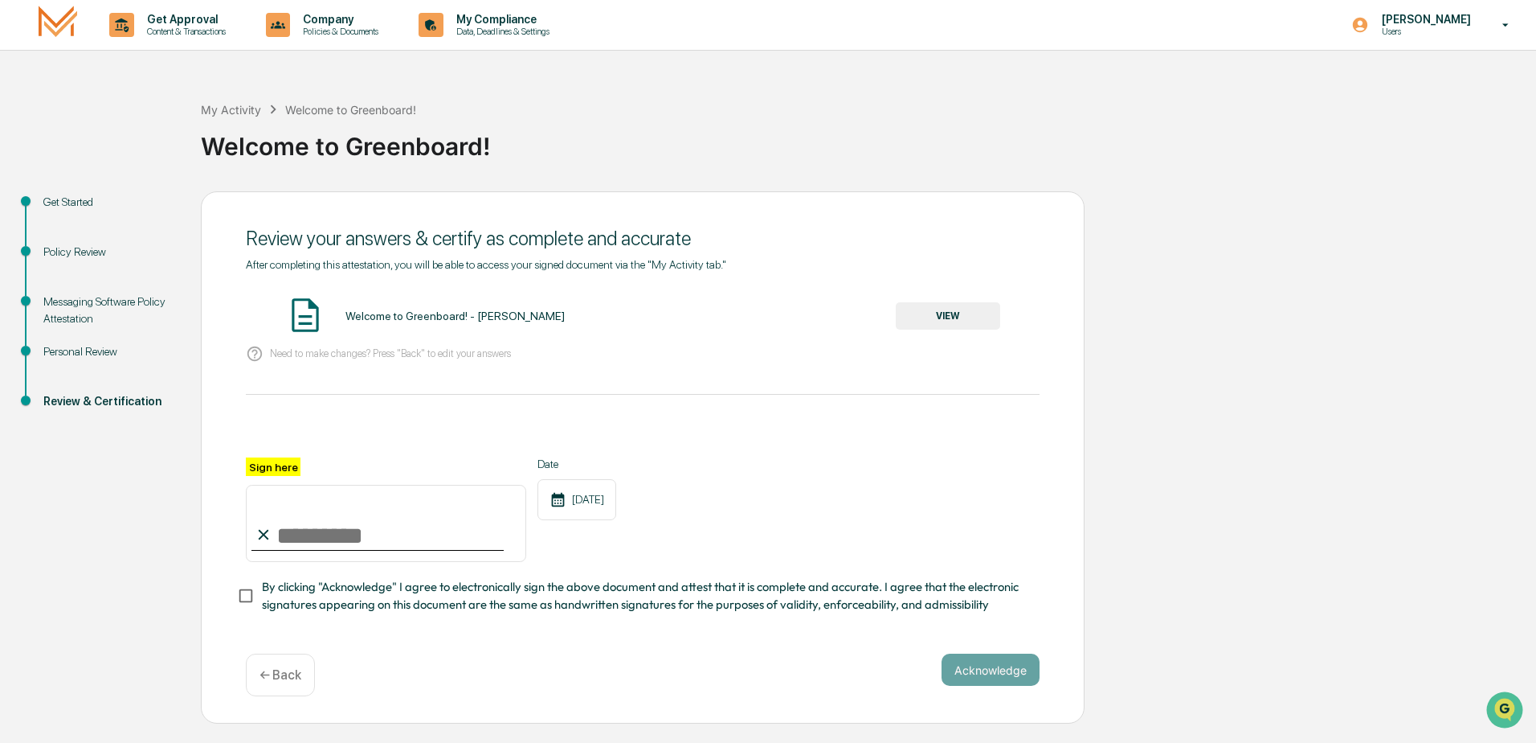
click at [388, 538] on input "Sign here" at bounding box center [386, 523] width 280 height 77
type input "**********"
click at [999, 674] on button "Acknowledge" at bounding box center [991, 669] width 98 height 32
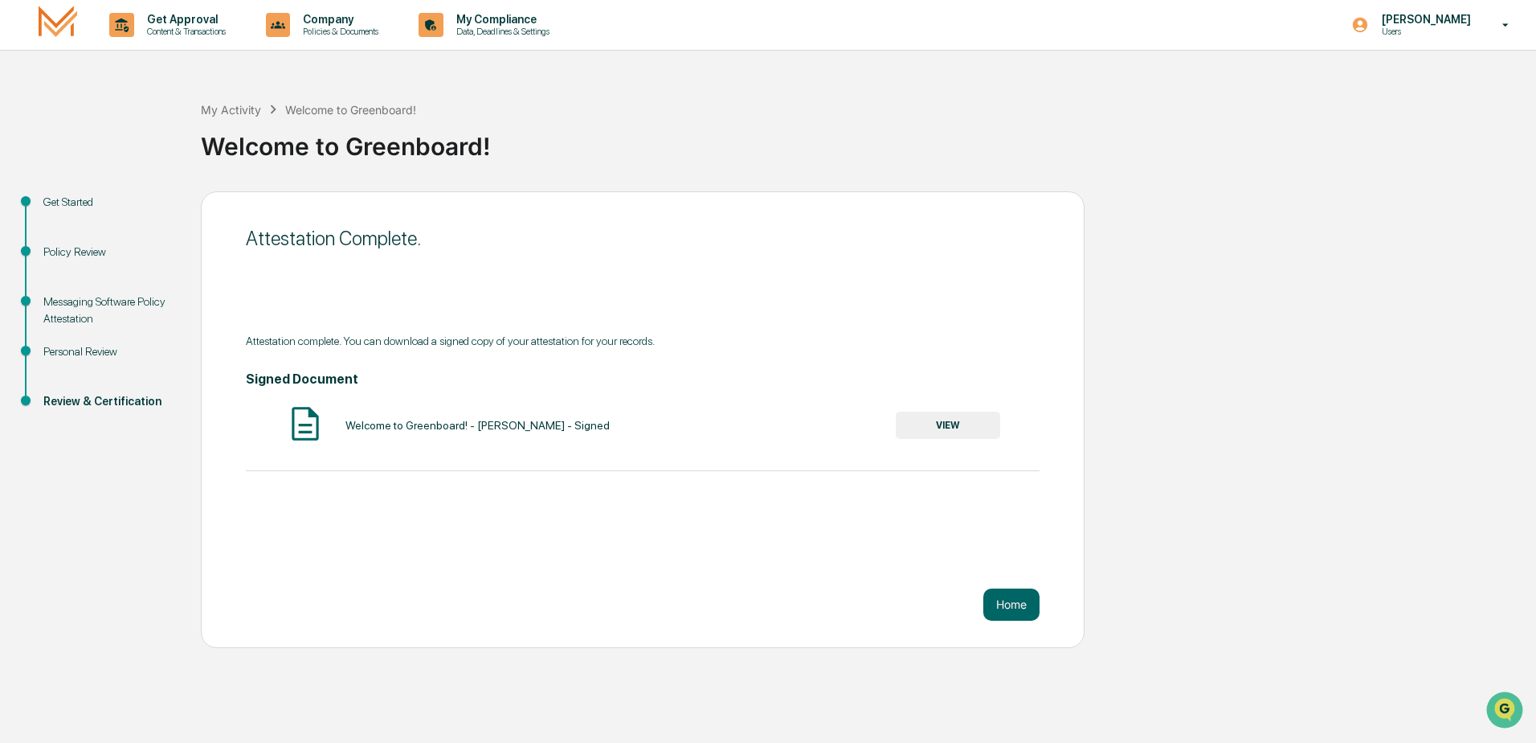
click at [958, 428] on button "VIEW" at bounding box center [948, 424] width 104 height 27
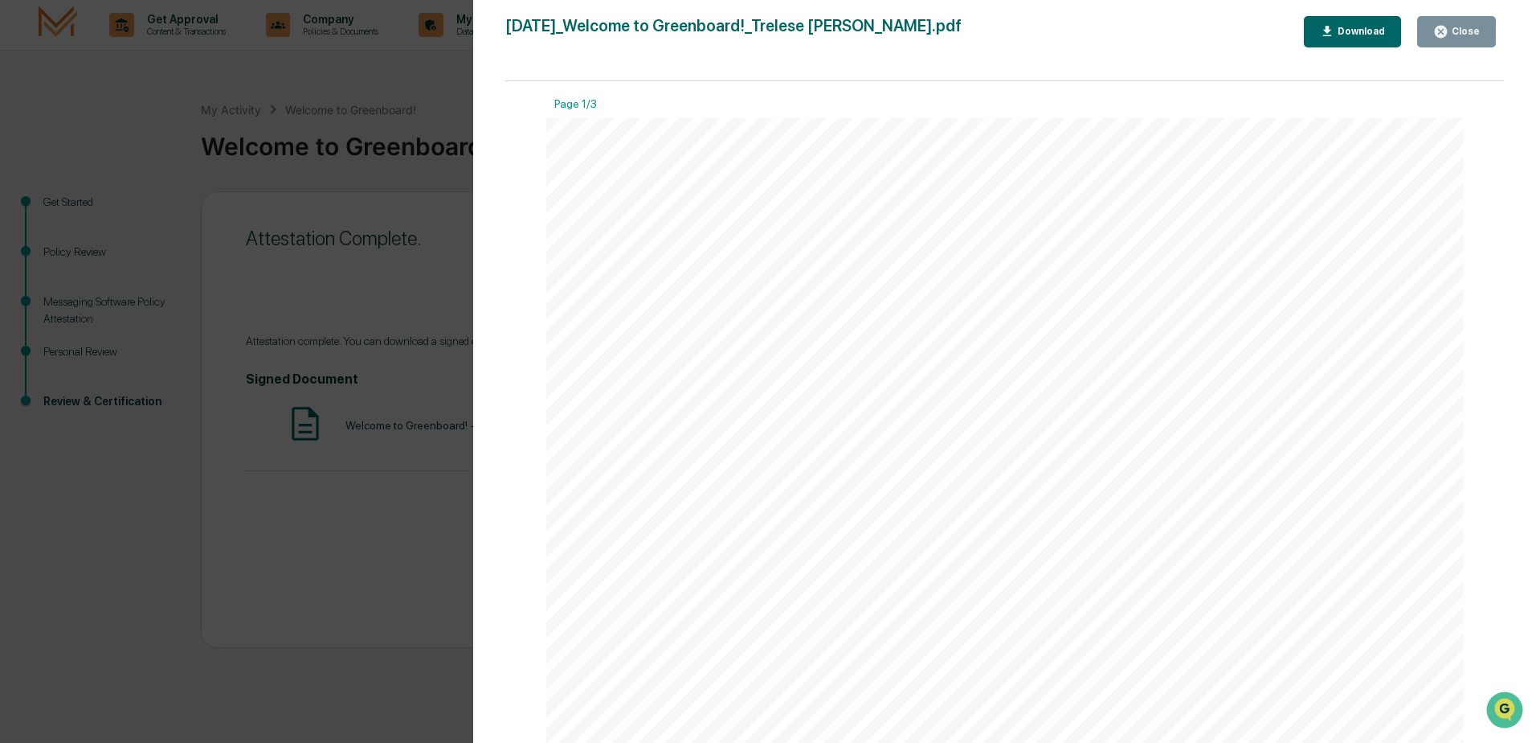
click at [1350, 27] on div "Download" at bounding box center [1360, 31] width 51 height 11
click at [1479, 29] on div "Close" at bounding box center [1464, 31] width 31 height 11
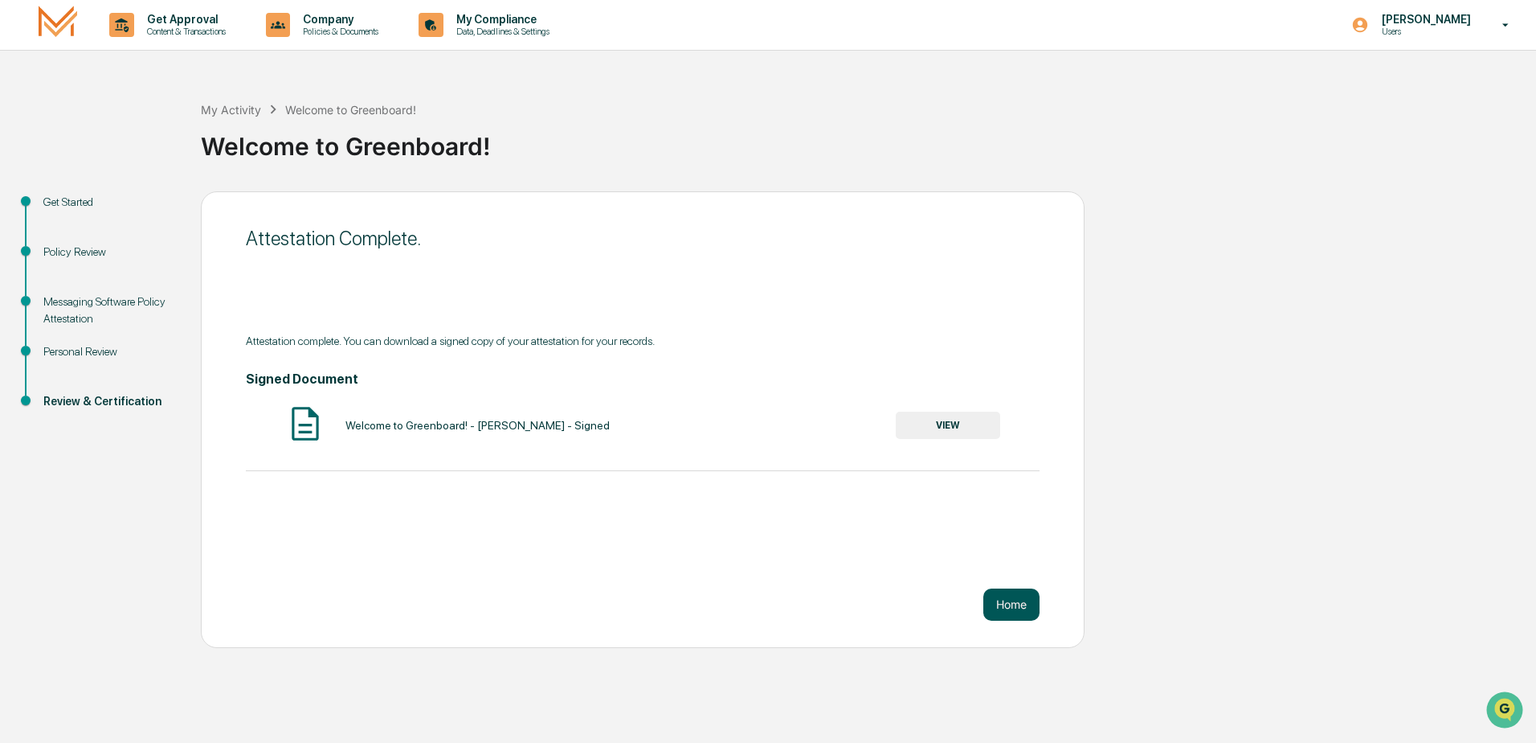
click at [1015, 606] on button "Home" at bounding box center [1012, 604] width 56 height 32
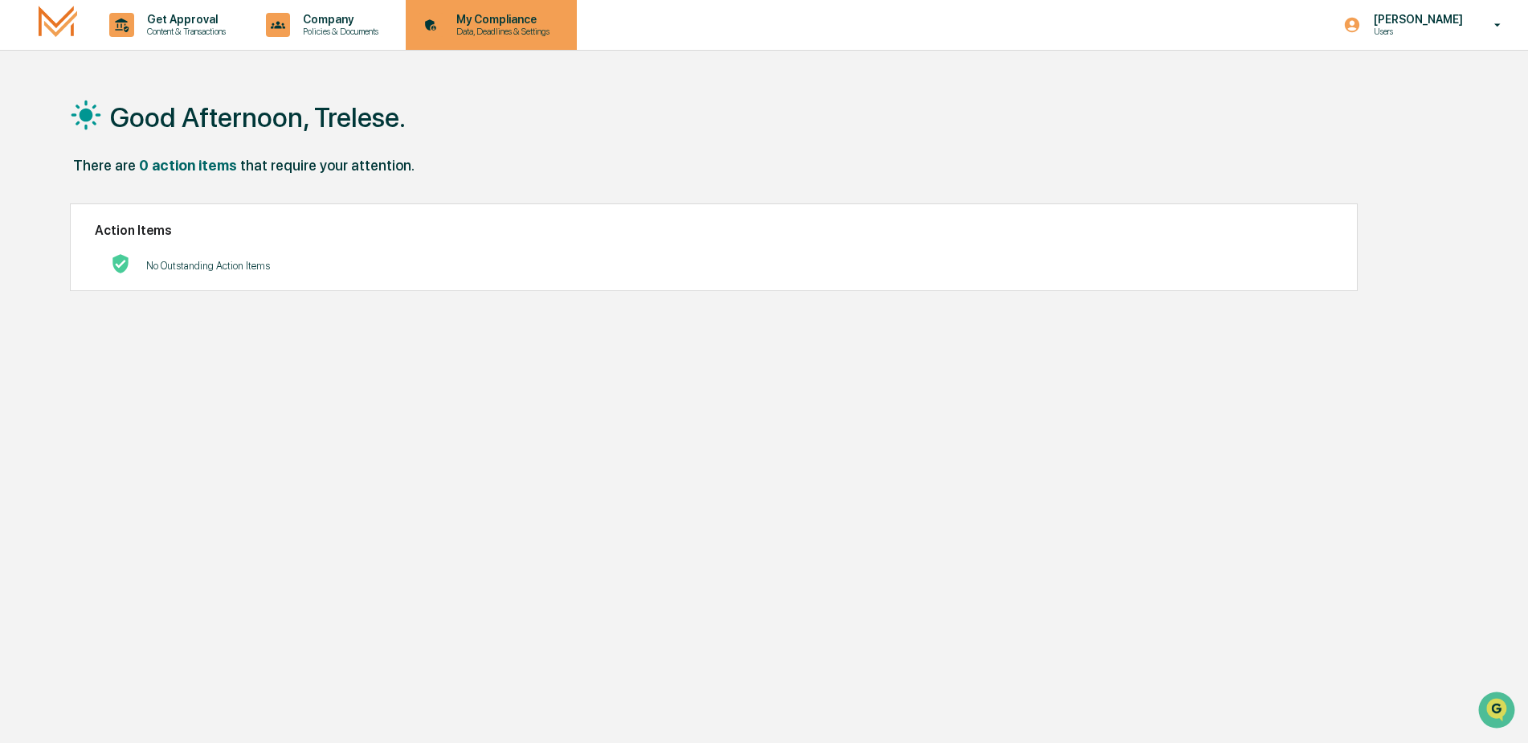
click at [474, 15] on p "My Compliance" at bounding box center [501, 19] width 114 height 13
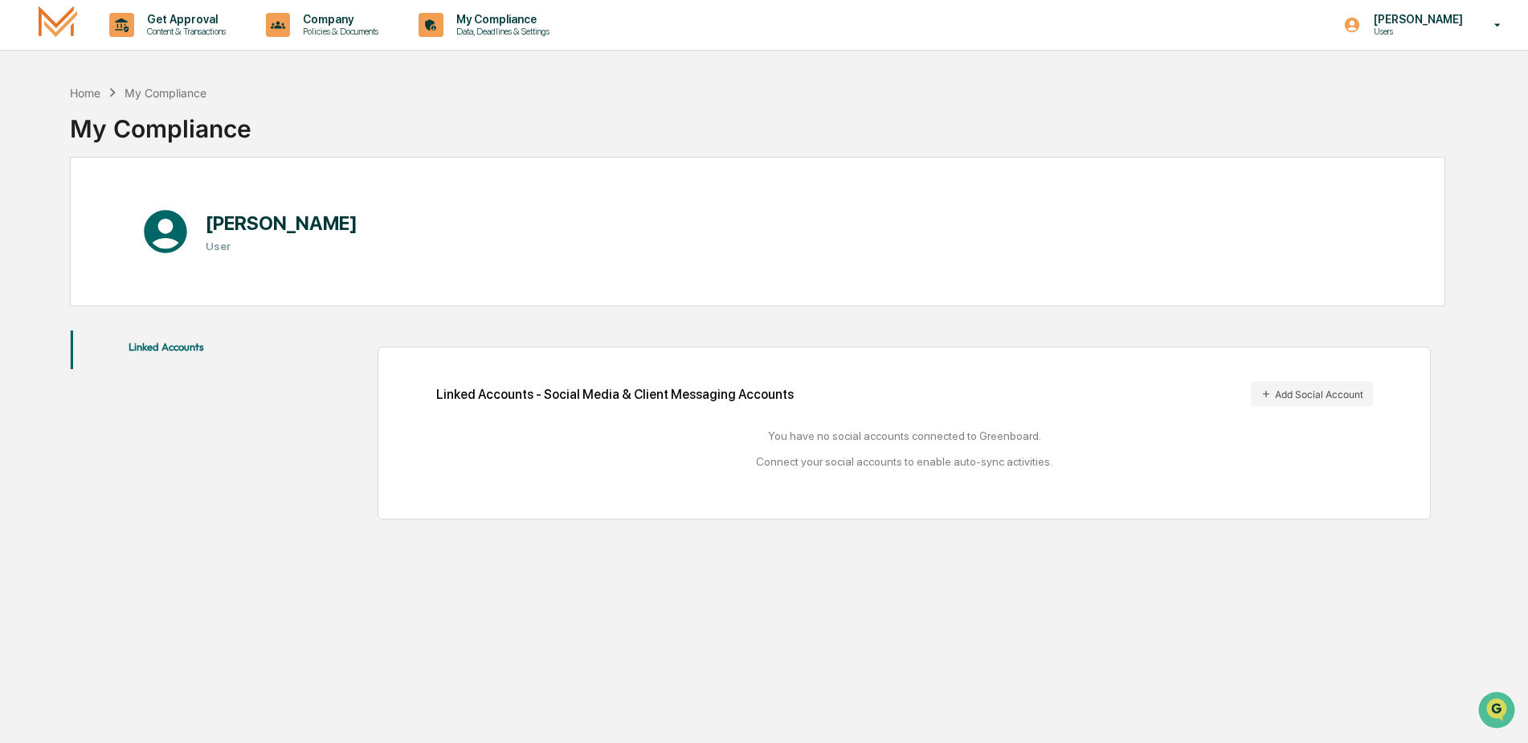
click at [174, 350] on button "Linked Accounts" at bounding box center [167, 349] width 192 height 39
click at [350, 31] on p "Policies & Documents" at bounding box center [338, 31] width 96 height 11
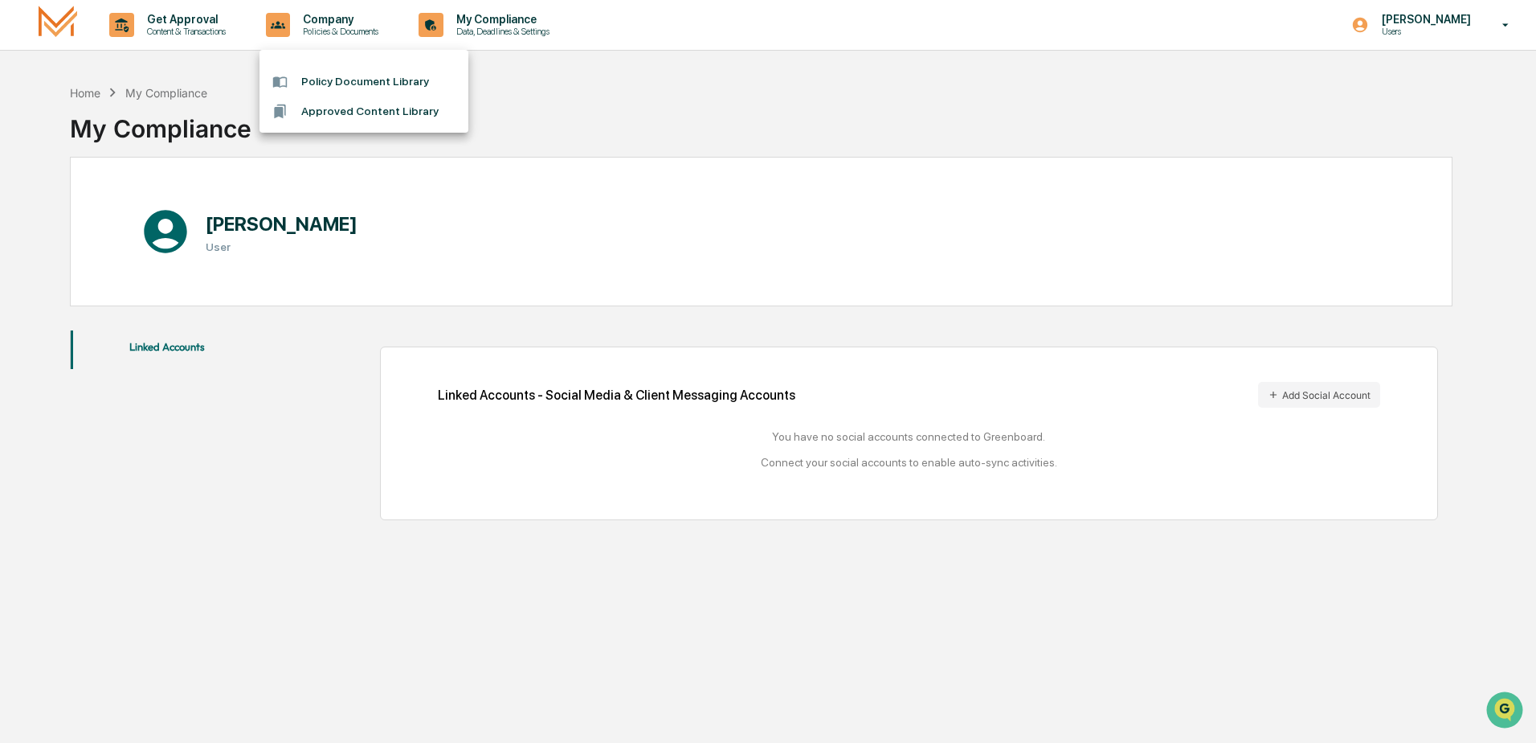
click at [358, 104] on li "Approved Content Library" at bounding box center [364, 111] width 209 height 30
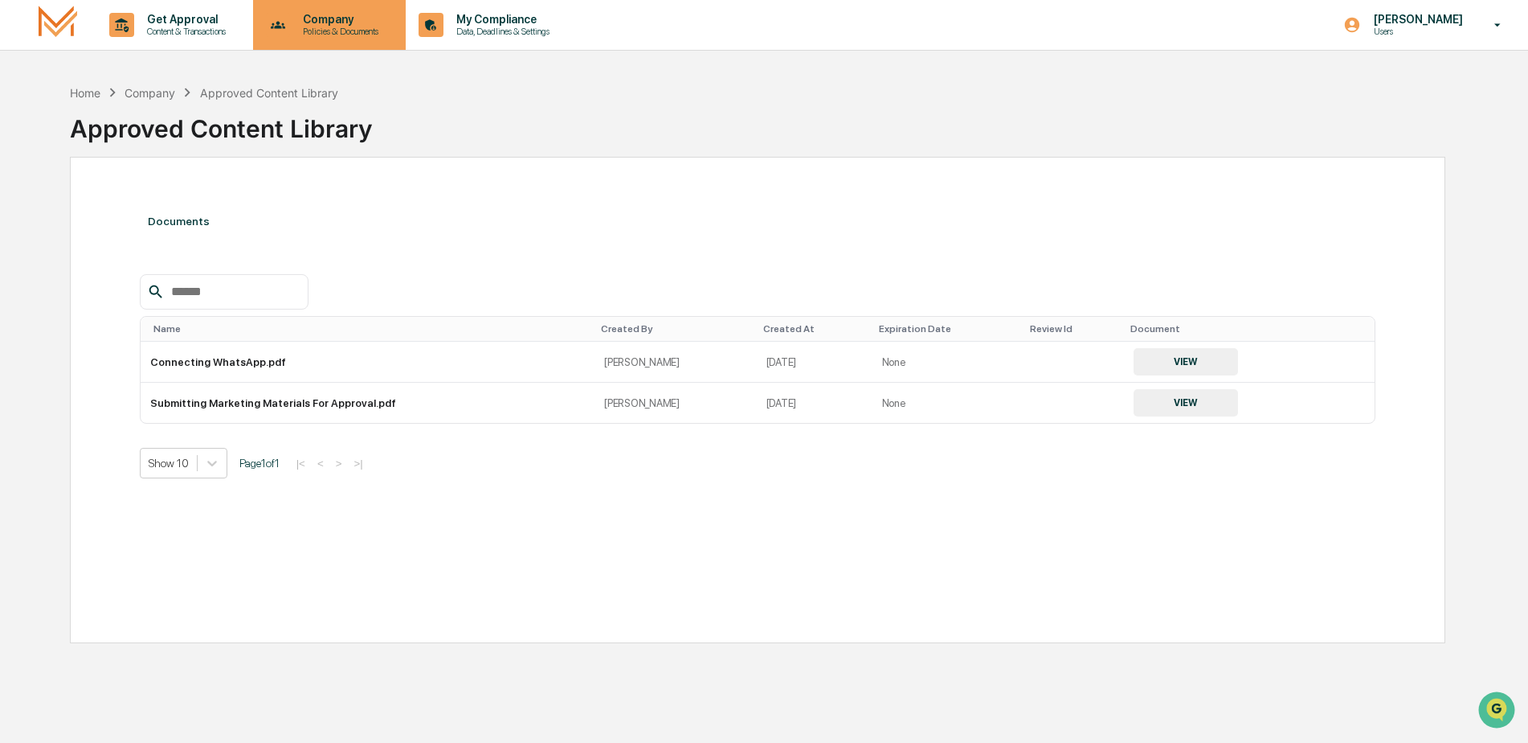
click at [332, 20] on p "Company" at bounding box center [338, 19] width 96 height 13
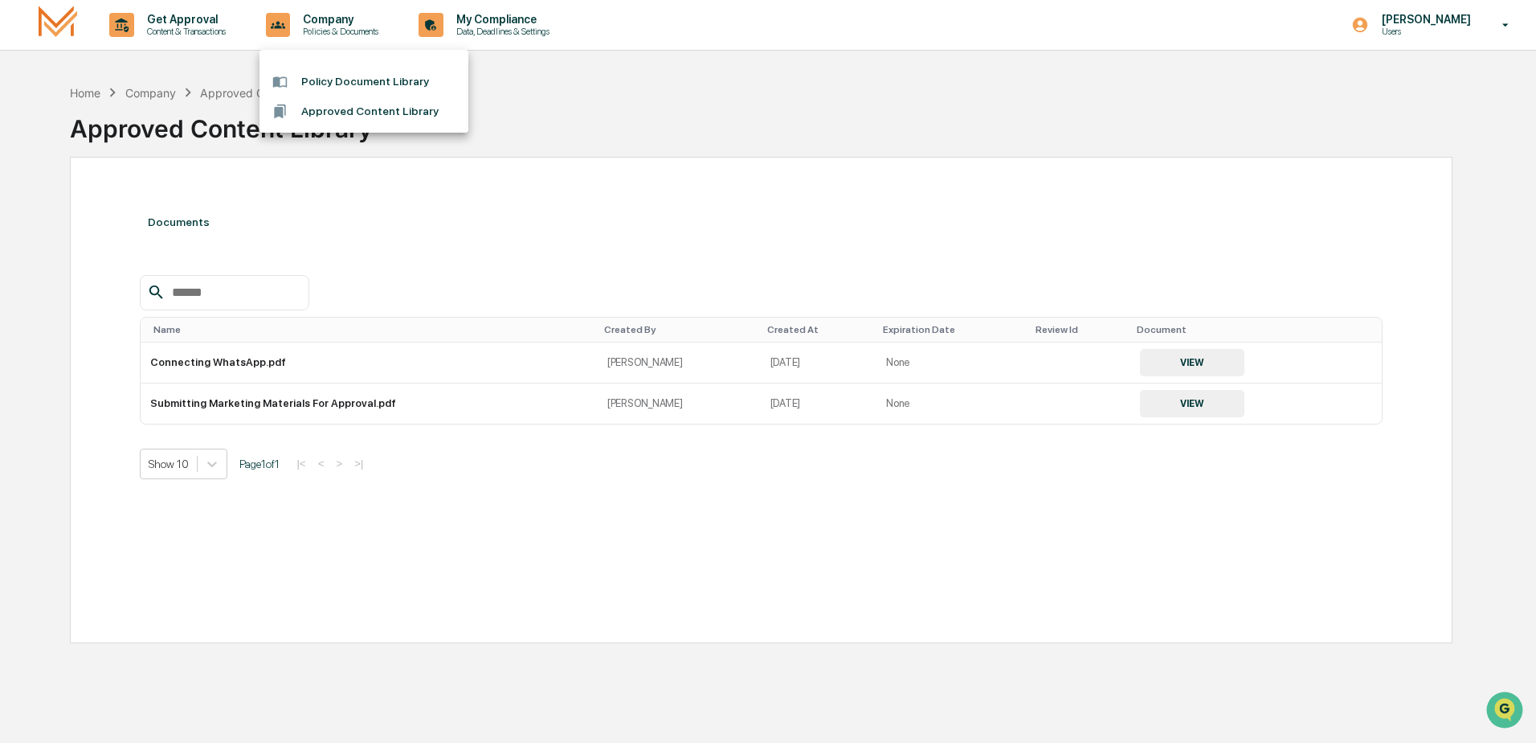
click at [332, 72] on li "Policy Document Library" at bounding box center [364, 82] width 209 height 30
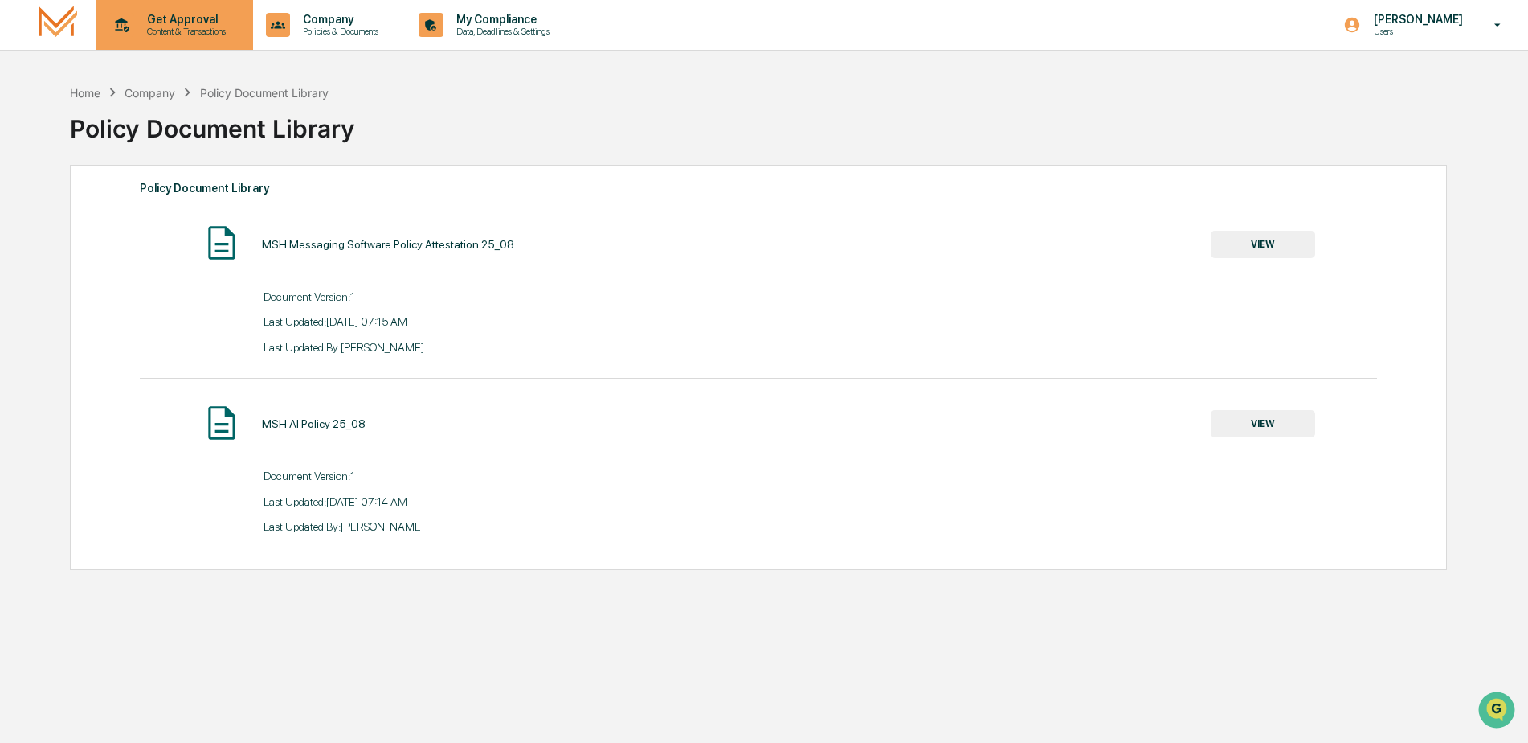
click at [192, 35] on p "Content & Transactions" at bounding box center [184, 31] width 100 height 11
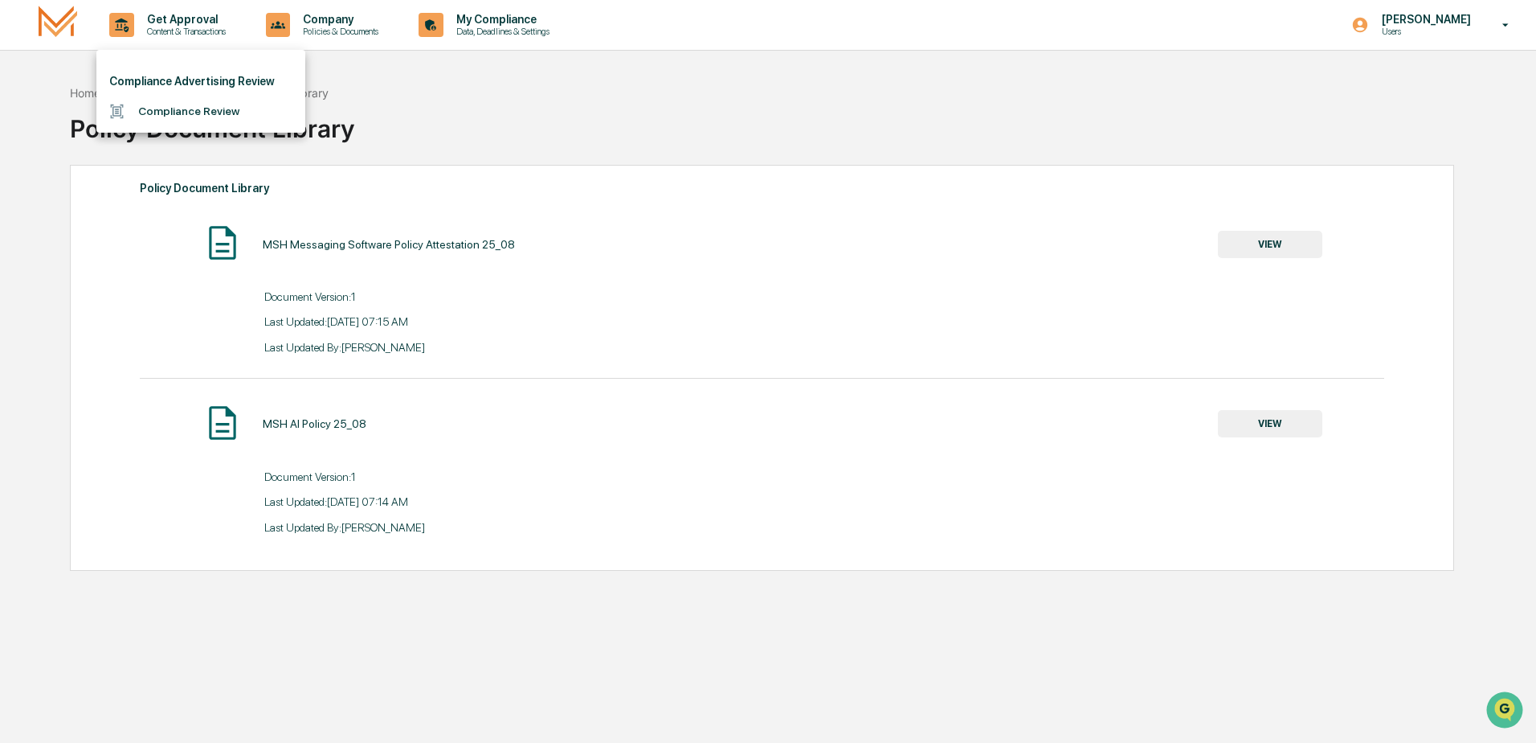
click at [189, 114] on li "Compliance Review" at bounding box center [200, 111] width 209 height 30
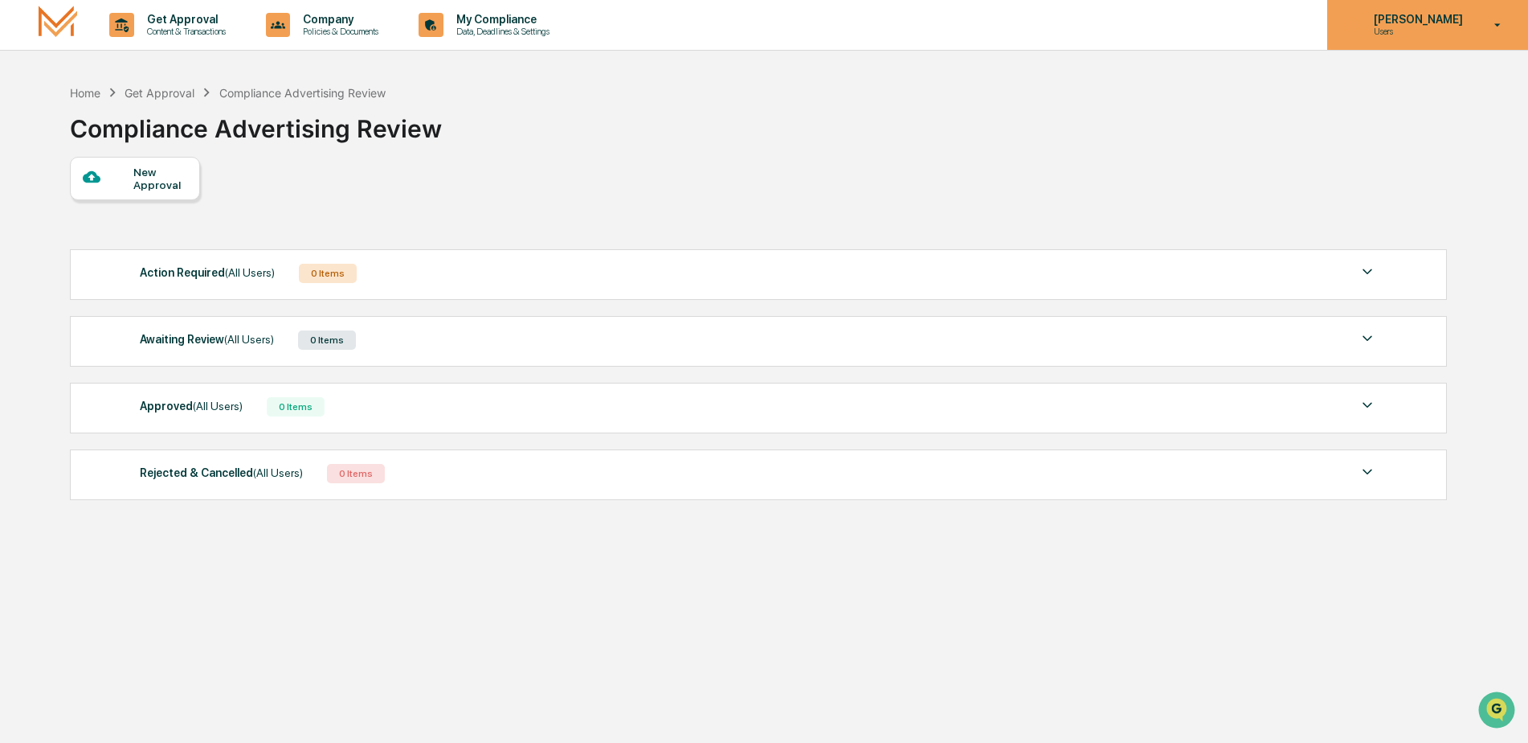
click at [1425, 14] on p "[PERSON_NAME]" at bounding box center [1416, 19] width 110 height 13
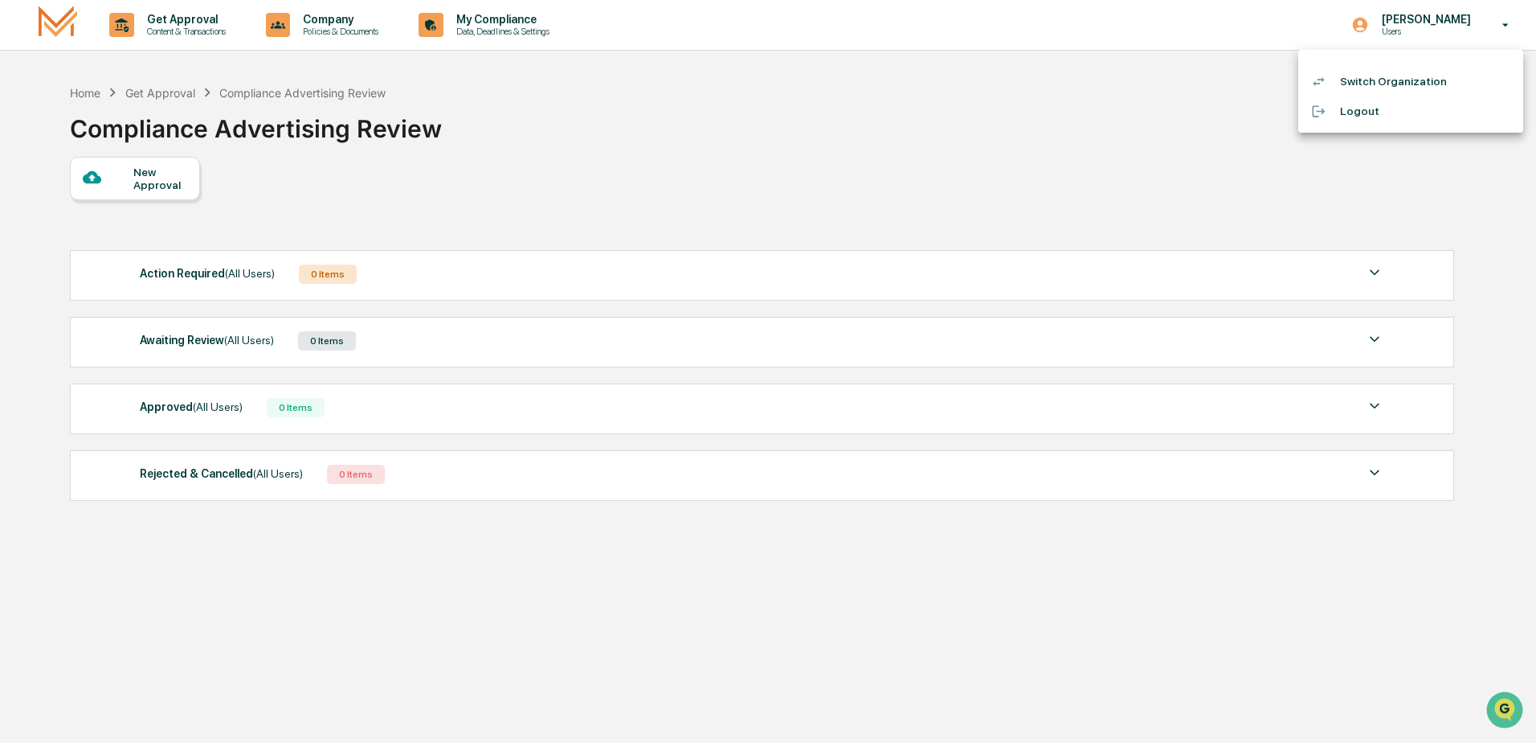
drag, startPoint x: 1349, startPoint y: 31, endPoint x: 1368, endPoint y: 23, distance: 20.9
click at [1350, 31] on div at bounding box center [768, 371] width 1536 height 743
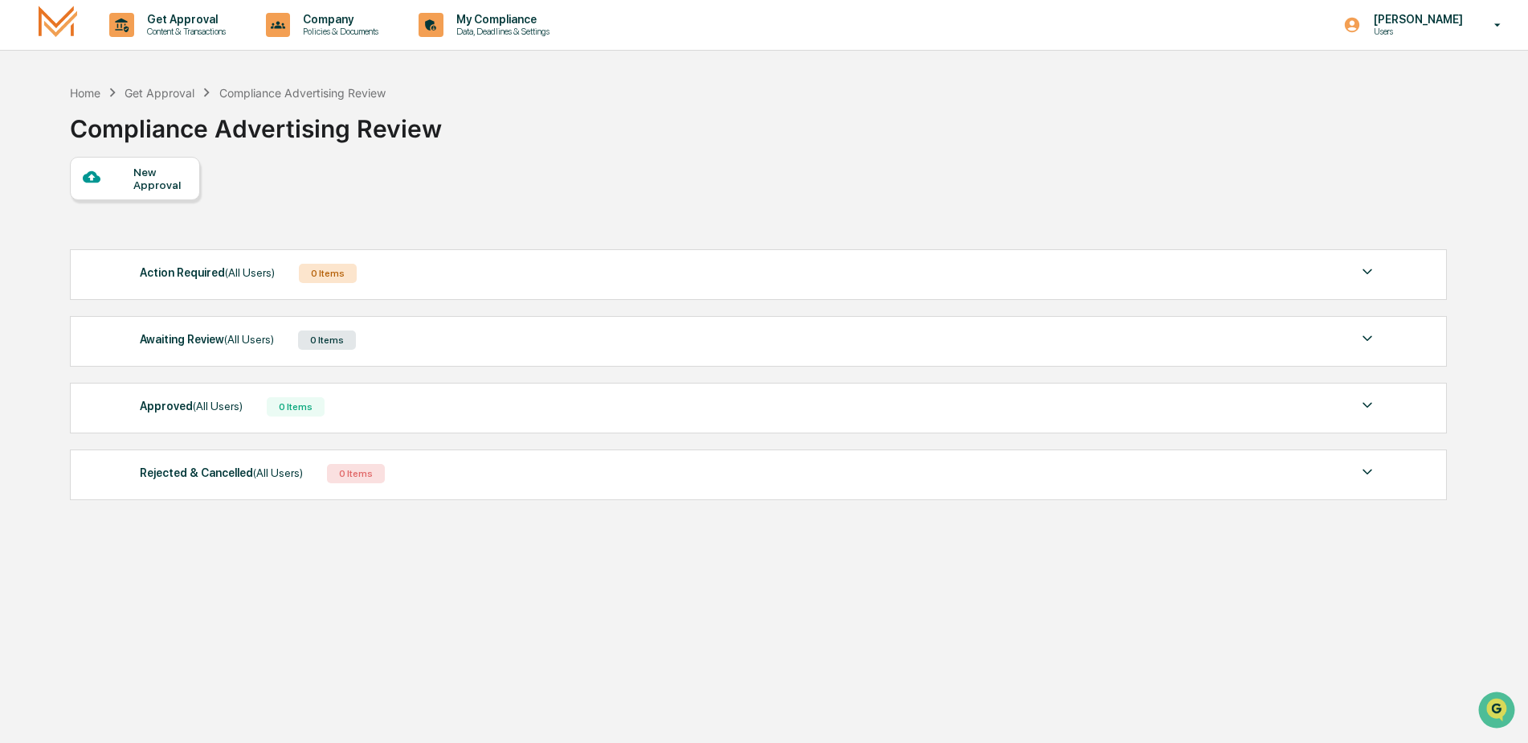
click at [1360, 23] on icon at bounding box center [1352, 25] width 15 height 15
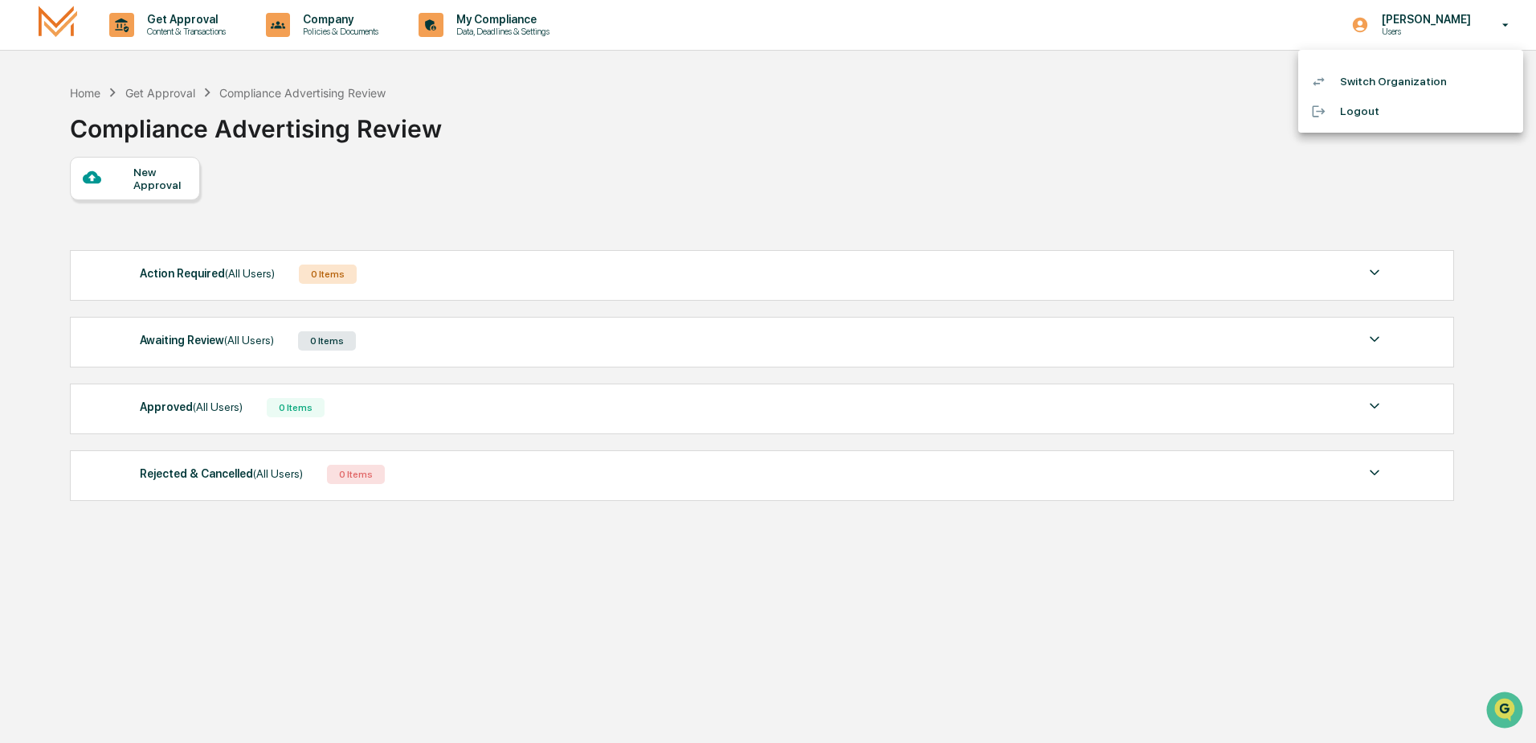
click at [57, 23] on div at bounding box center [768, 371] width 1536 height 743
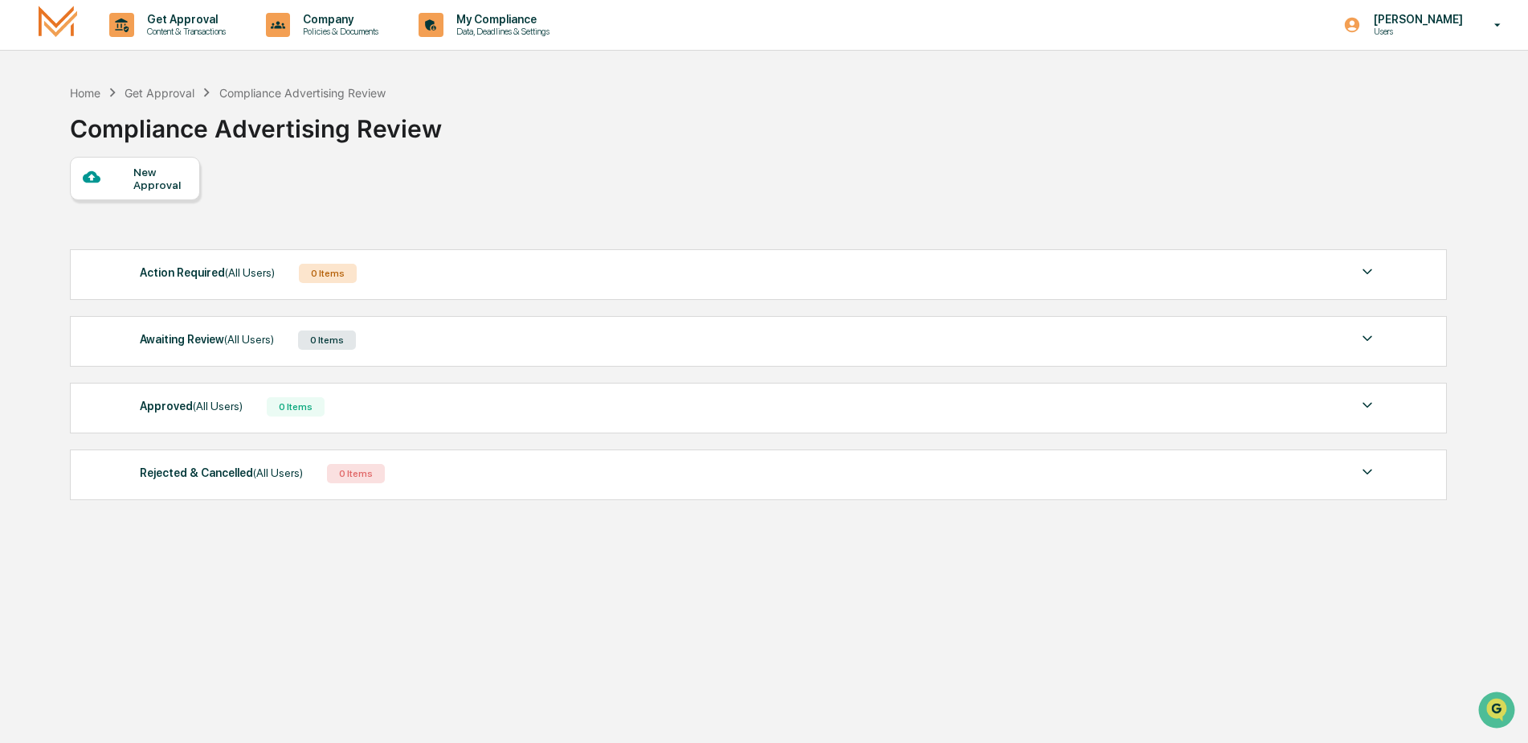
click at [57, 23] on img at bounding box center [58, 25] width 39 height 38
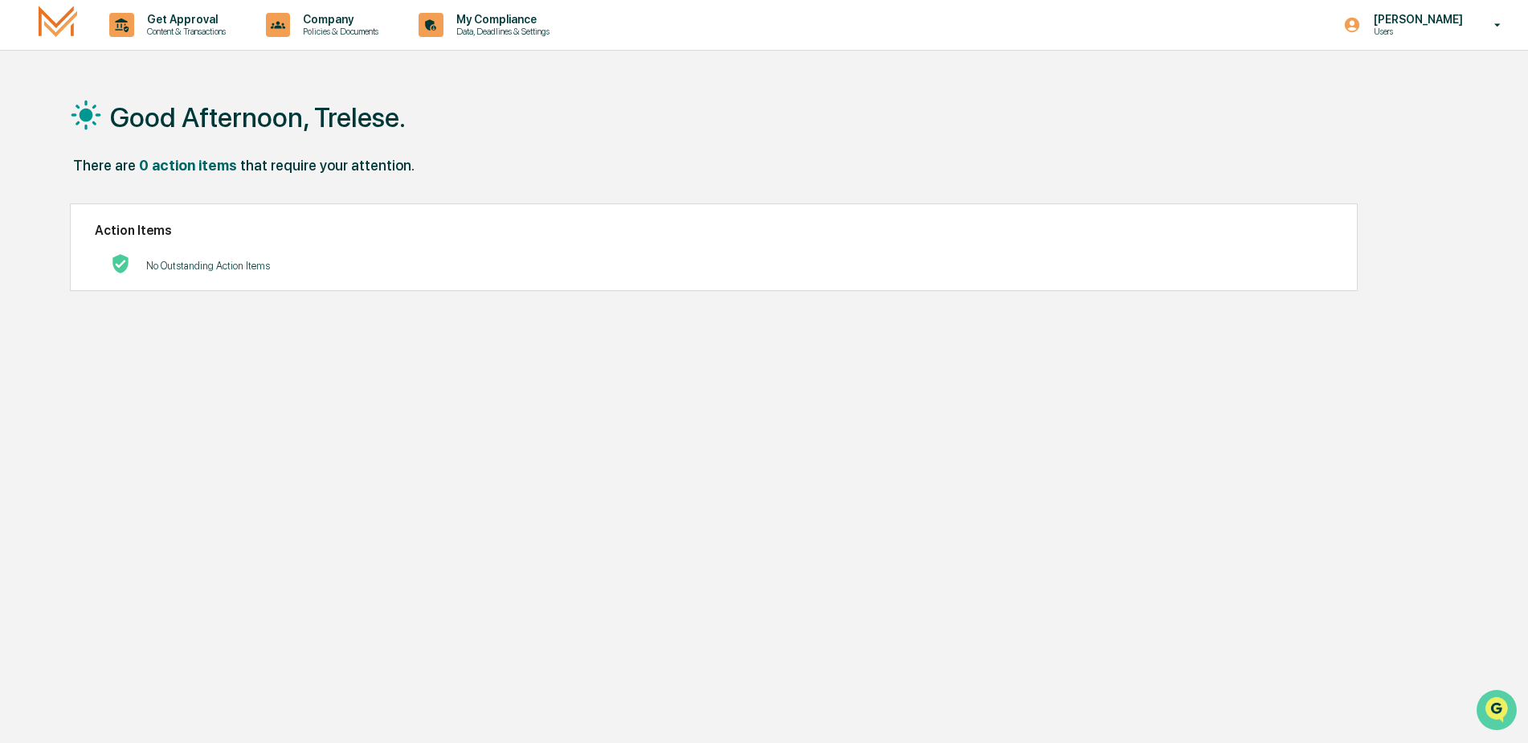
click at [1489, 705] on img "Open customer support" at bounding box center [1497, 709] width 40 height 32
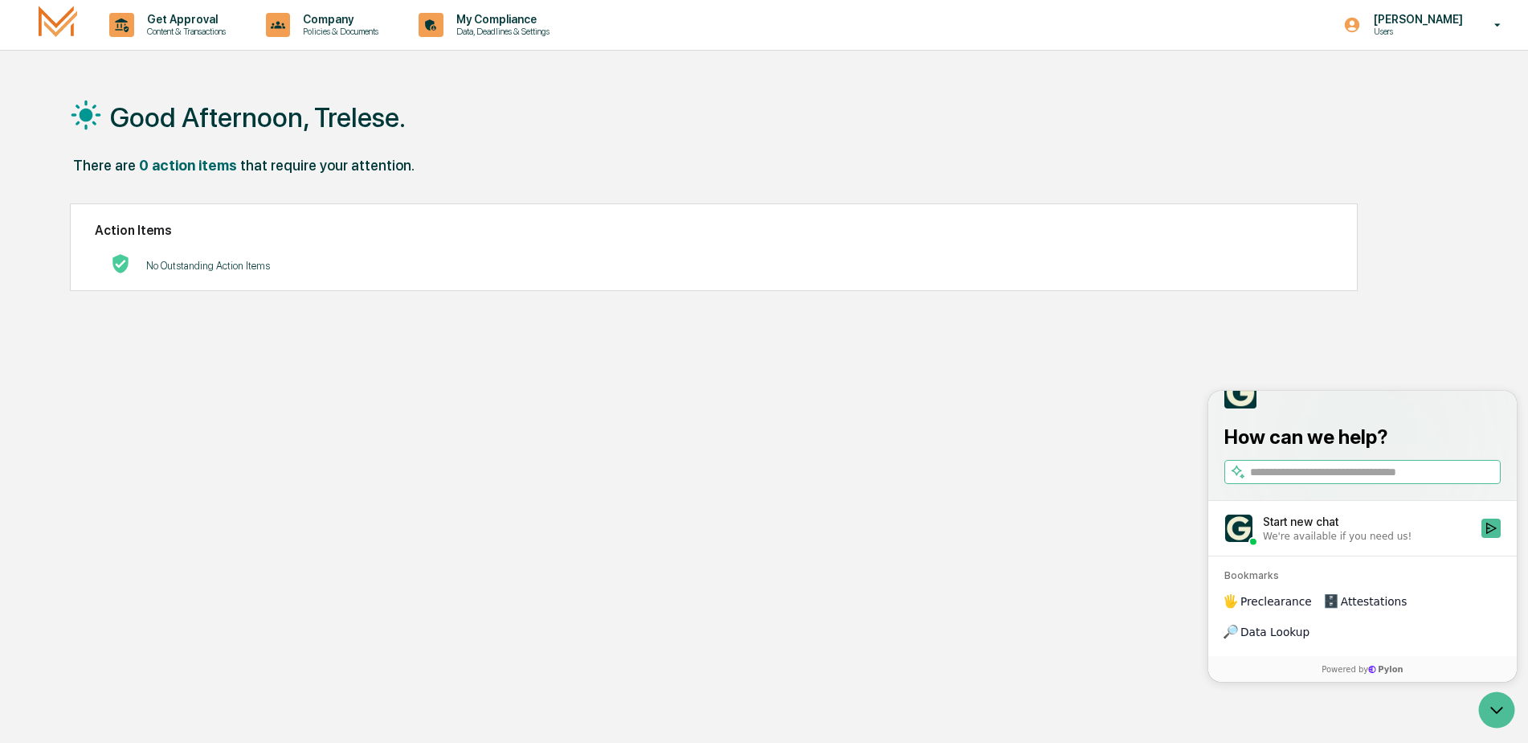
click at [1410, 481] on input "search" at bounding box center [1374, 472] width 248 height 17
type input "**********"
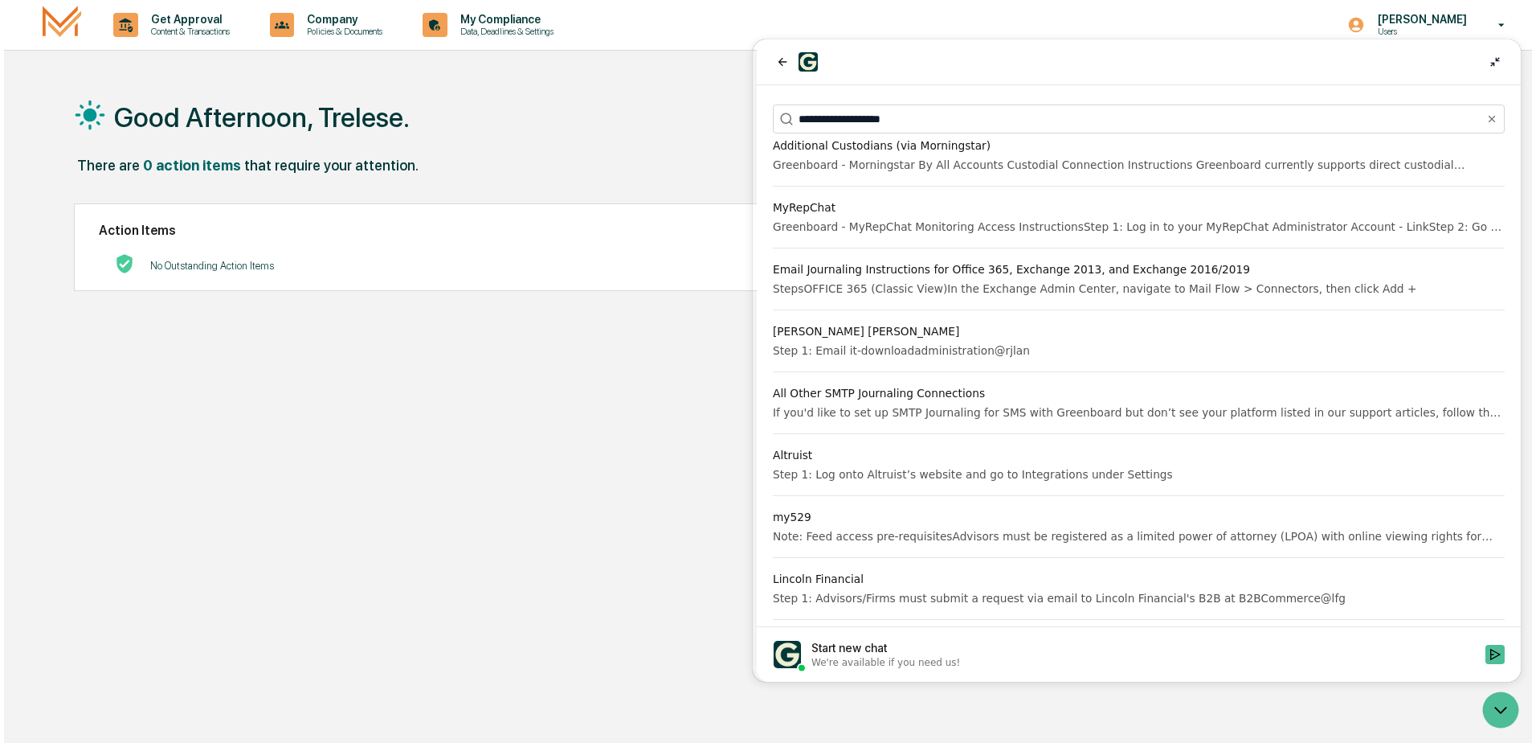
scroll to position [456, 0]
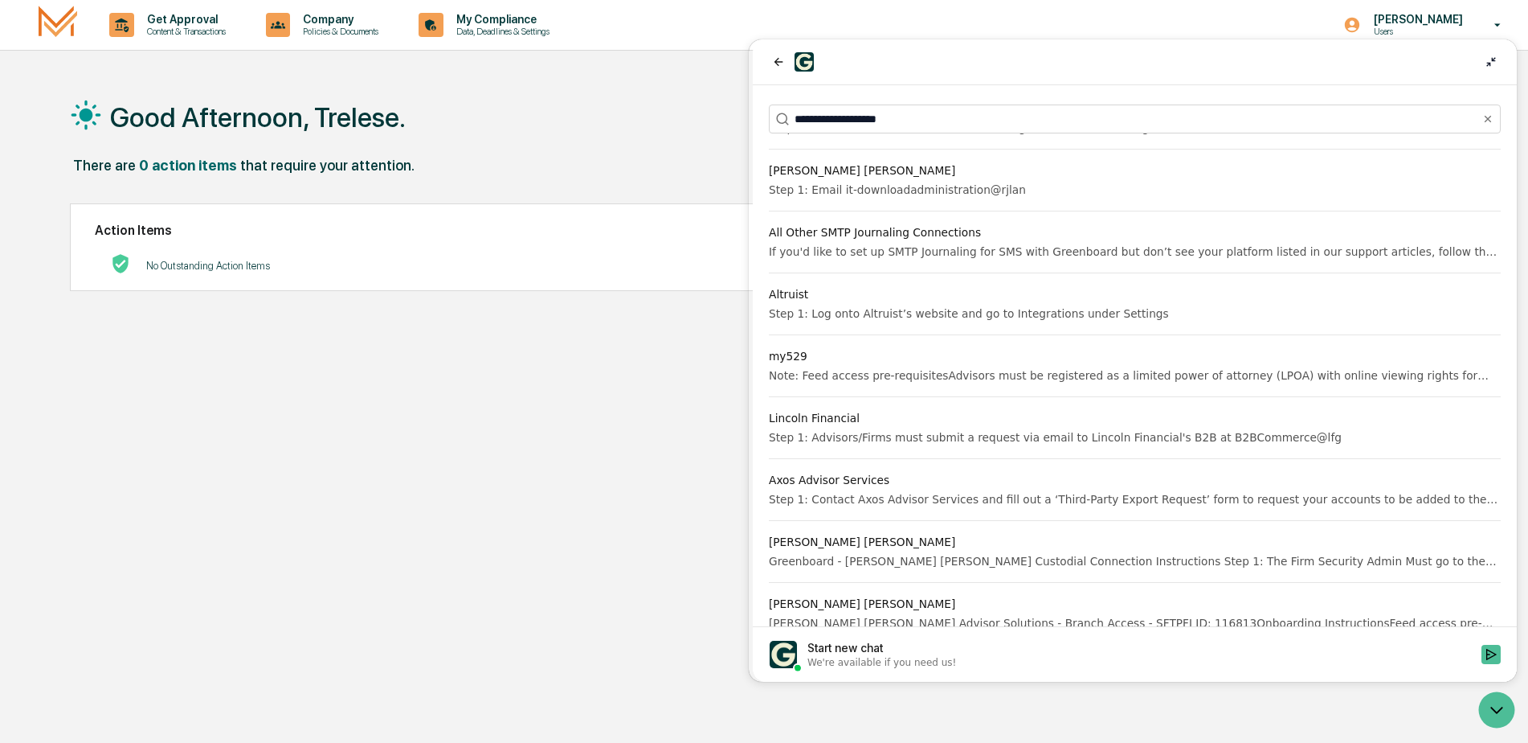
click at [487, 493] on div "Good Afternoon, Trelese. There are 0 action items that require your attention. …" at bounding box center [758, 447] width 1424 height 743
click at [1493, 64] on icon at bounding box center [1492, 62] width 10 height 10
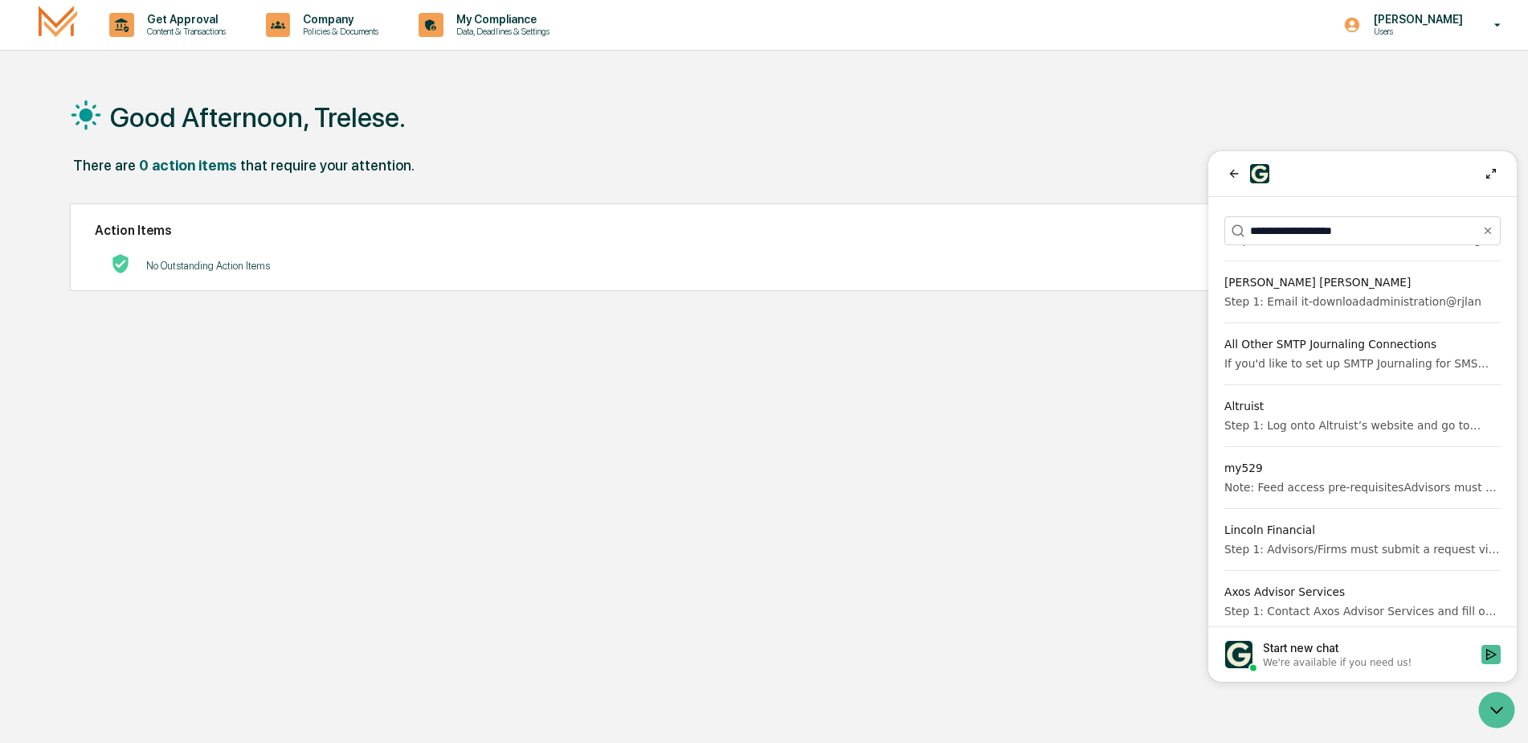
click at [1444, 91] on div "Good Afternoon, Trelese." at bounding box center [758, 116] width 1376 height 80
click at [1502, 18] on icon at bounding box center [1498, 25] width 28 height 15
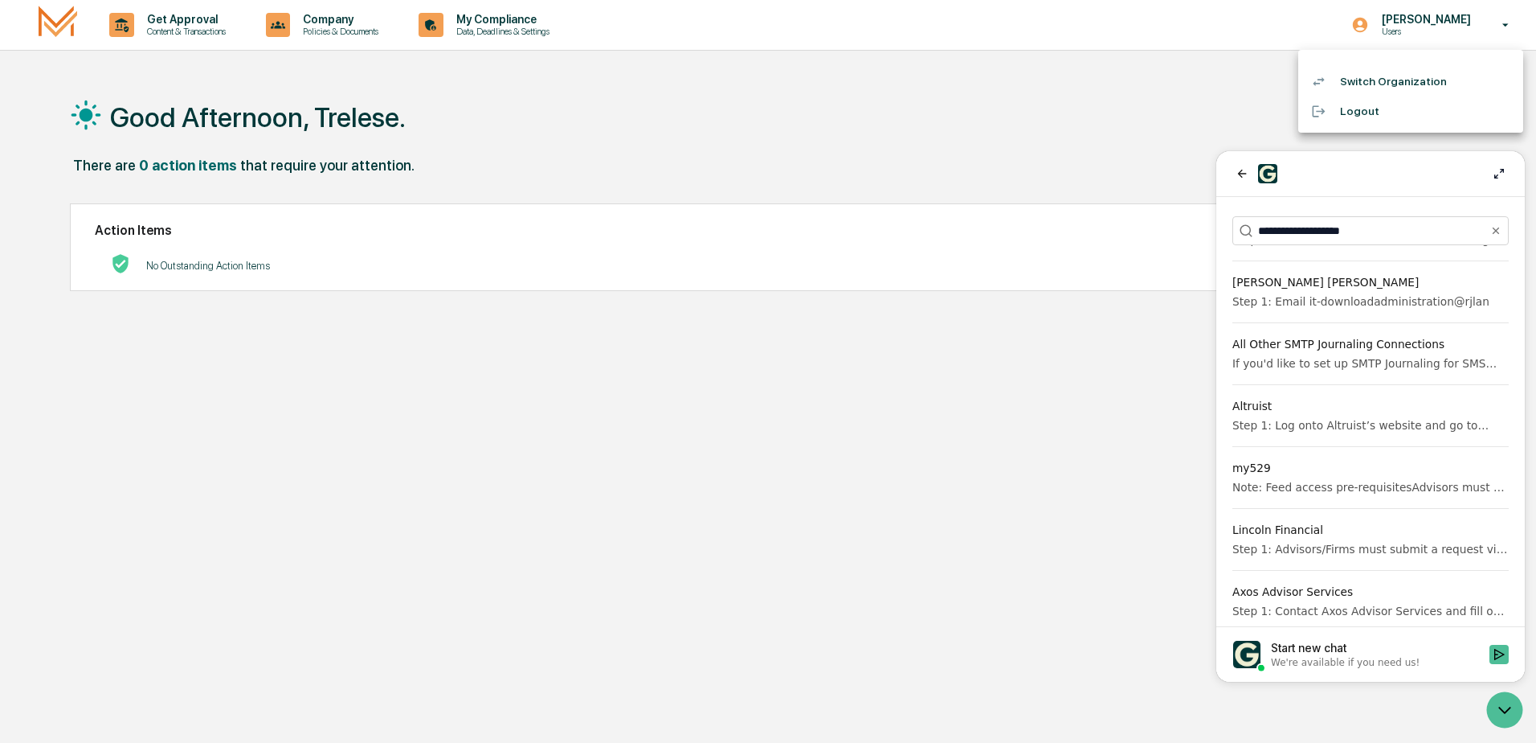
click at [1356, 111] on li "Logout" at bounding box center [1411, 111] width 225 height 30
